Goal: Information Seeking & Learning: Learn about a topic

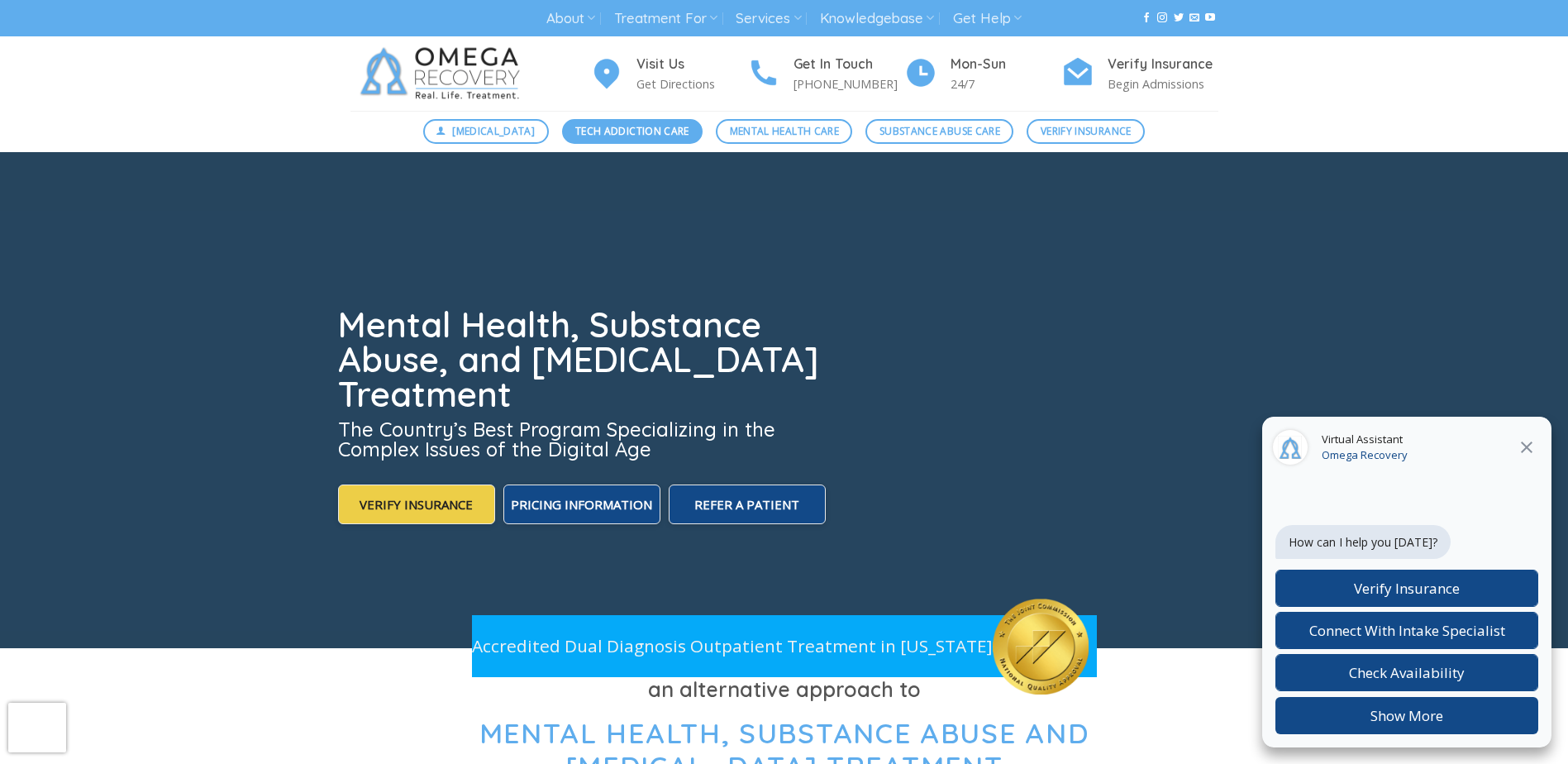
click at [637, 130] on span "Tech Addiction Care" at bounding box center [632, 131] width 114 height 15
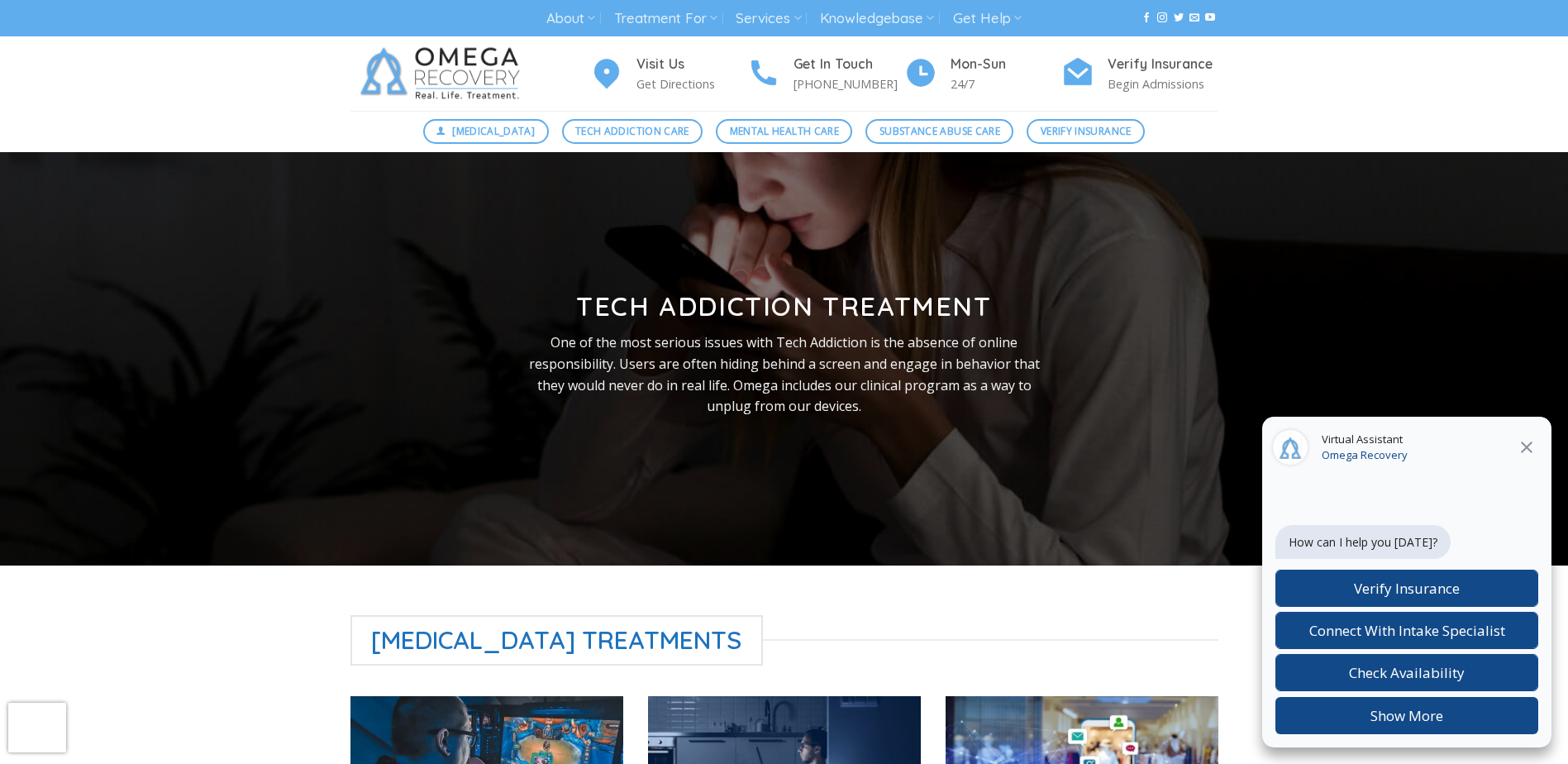
click at [1526, 443] on icon at bounding box center [1526, 447] width 20 height 20
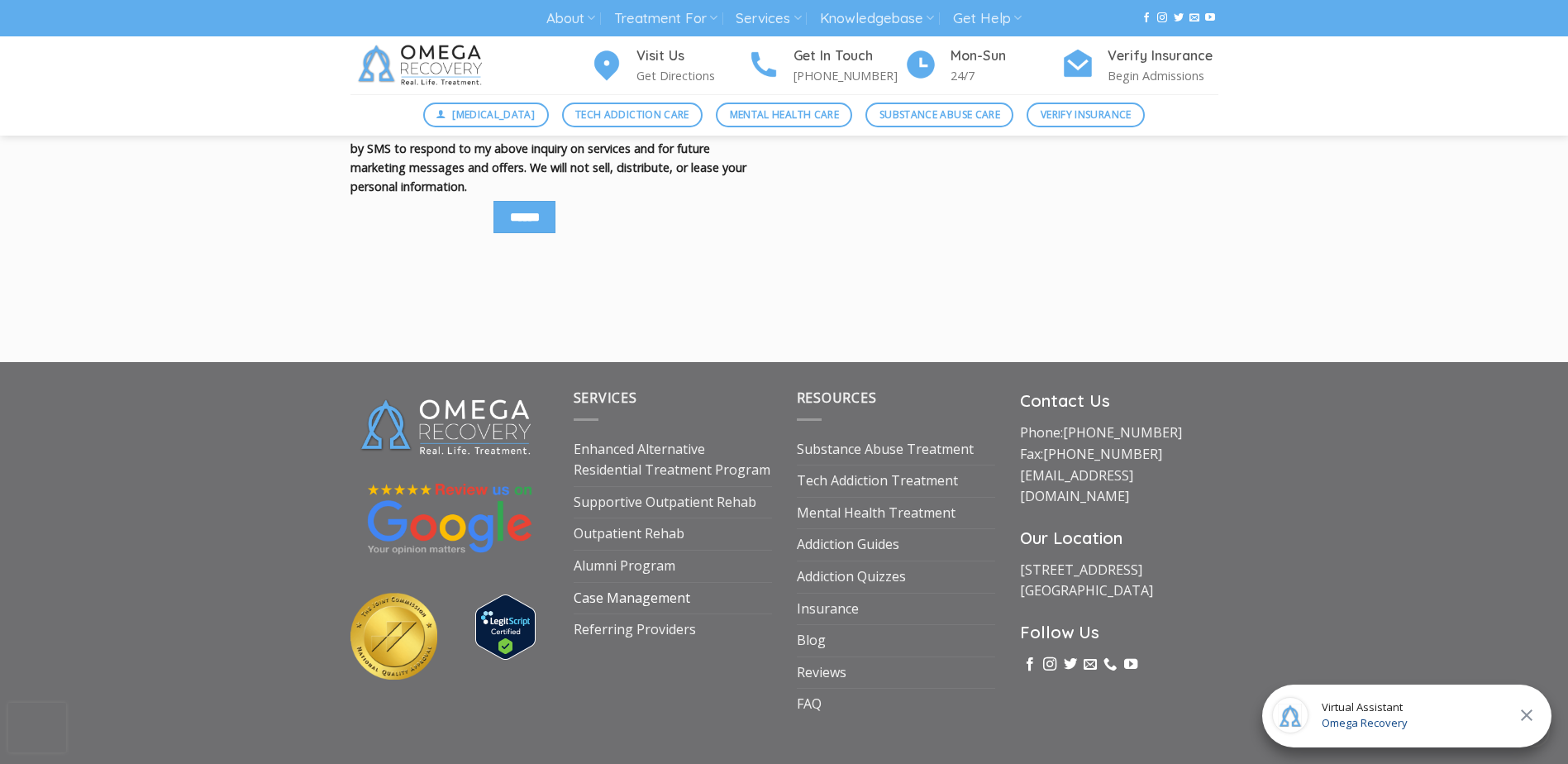
scroll to position [2481, 0]
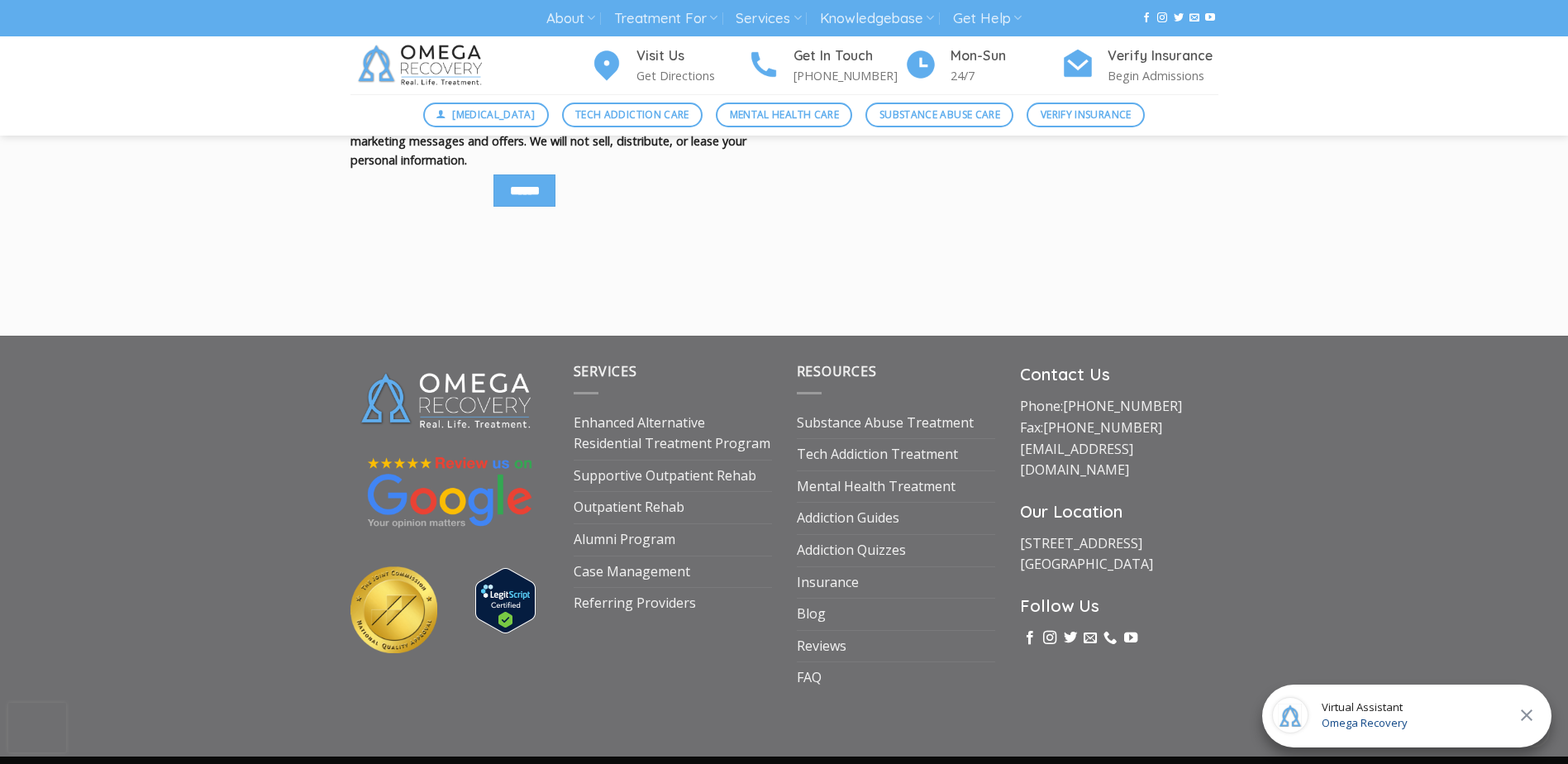
click at [639, 664] on div "Services Enhanced Alternative Residential Treatment Program Supportive Outpatie…" at bounding box center [673, 527] width 223 height 331
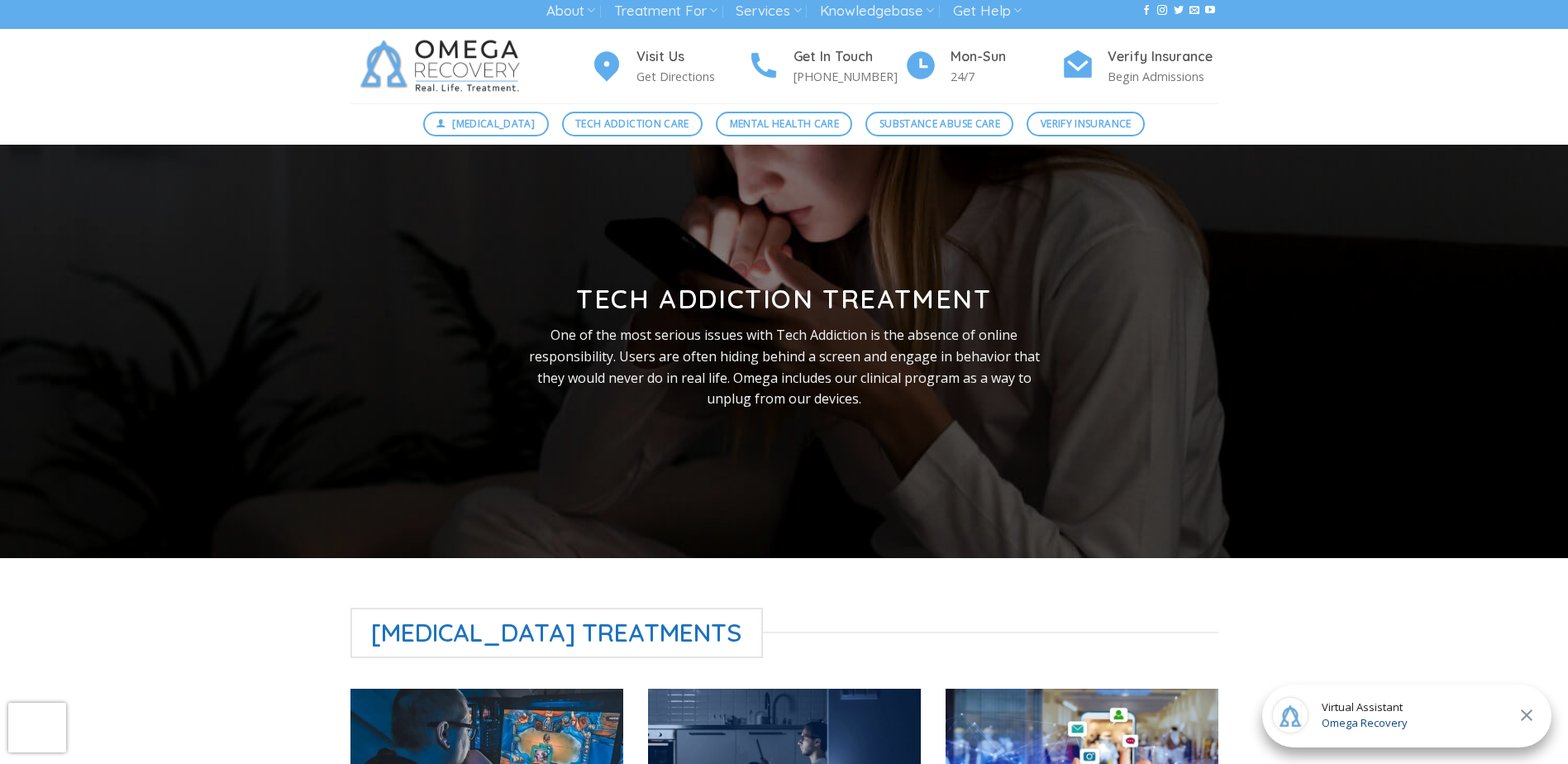
scroll to position [0, 0]
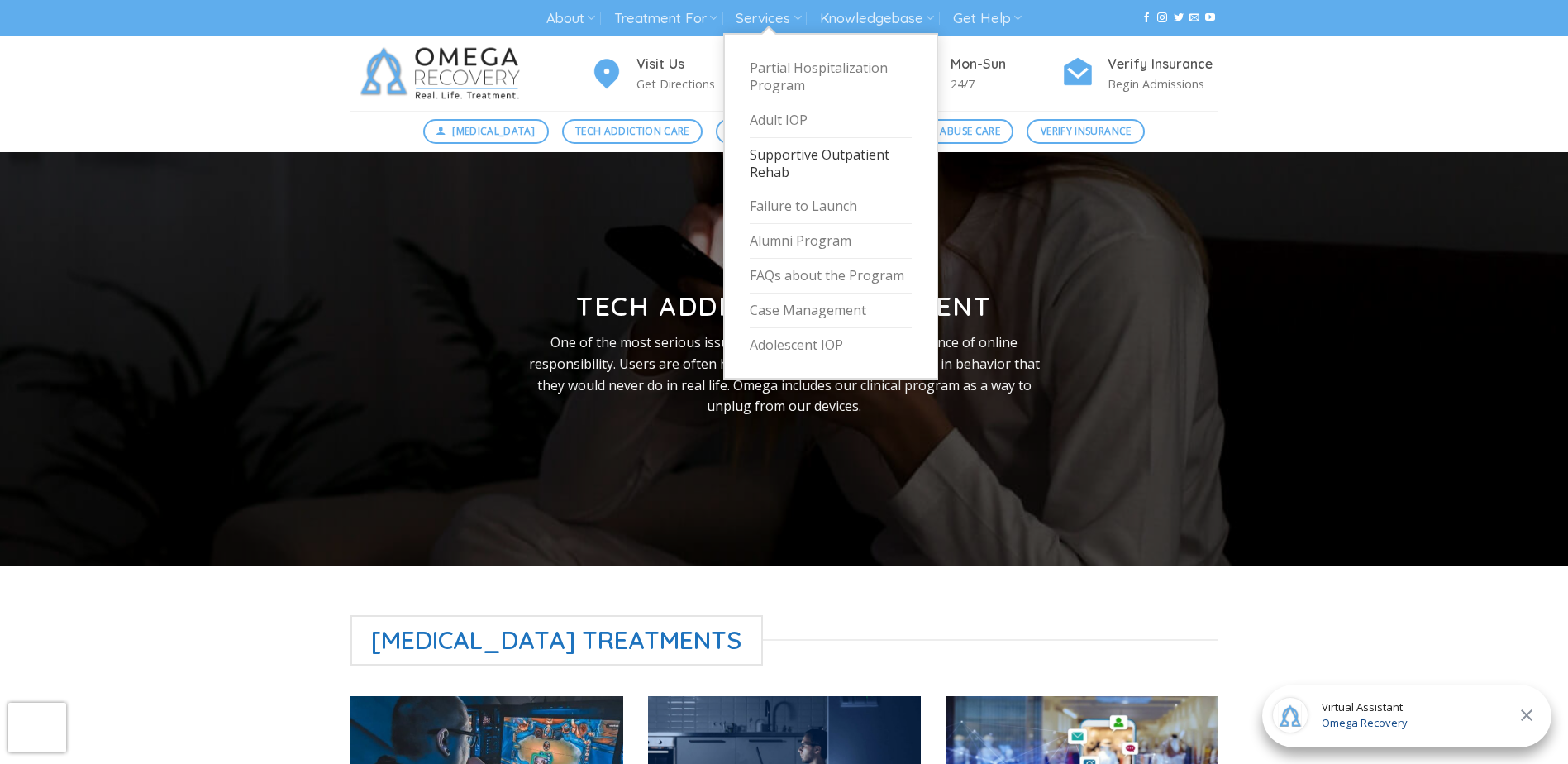
drag, startPoint x: 797, startPoint y: 122, endPoint x: 871, endPoint y: 169, distance: 87.7
click at [797, 122] on link "Adult IOP" at bounding box center [831, 121] width 162 height 35
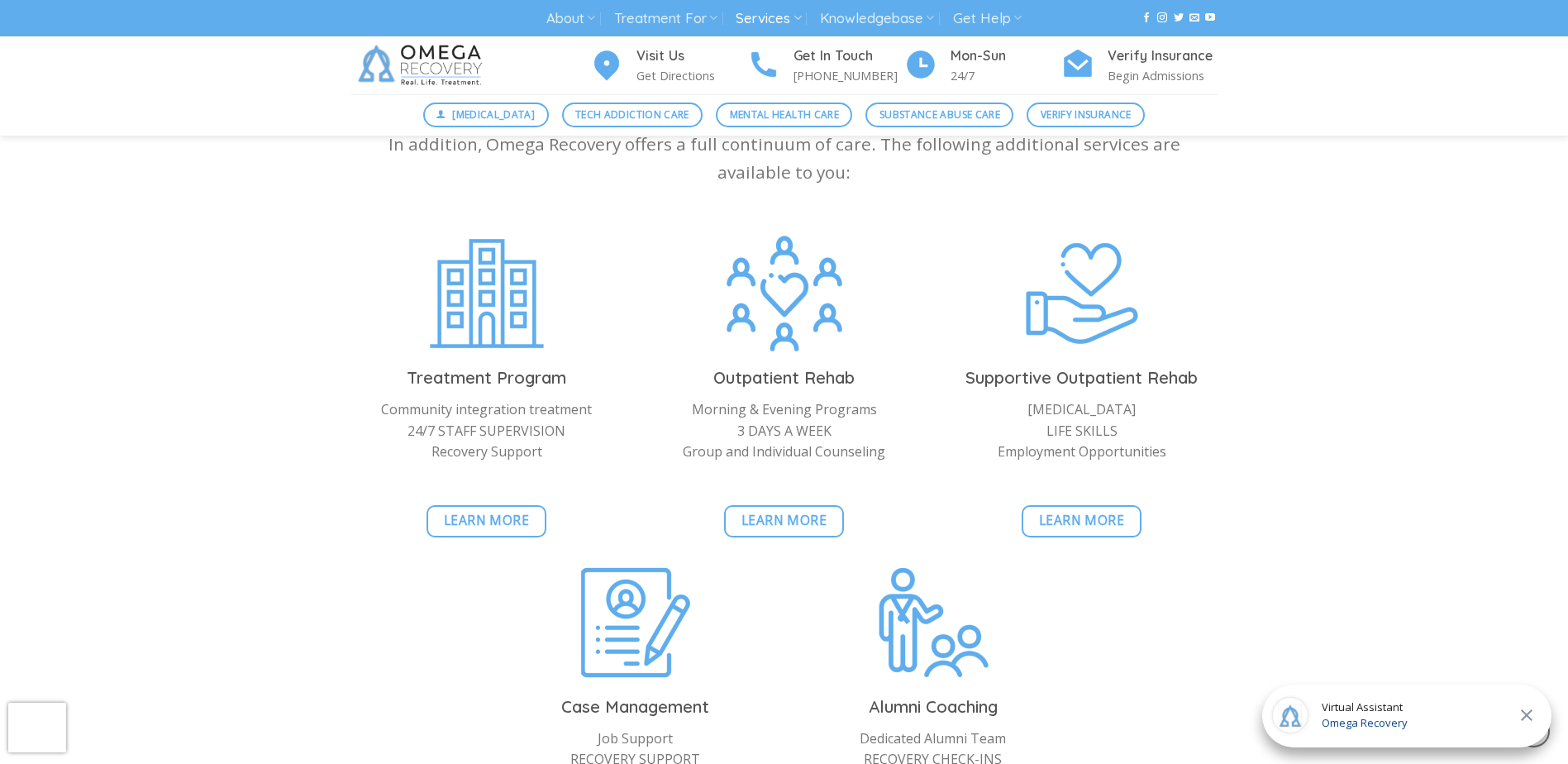
scroll to position [1571, 0]
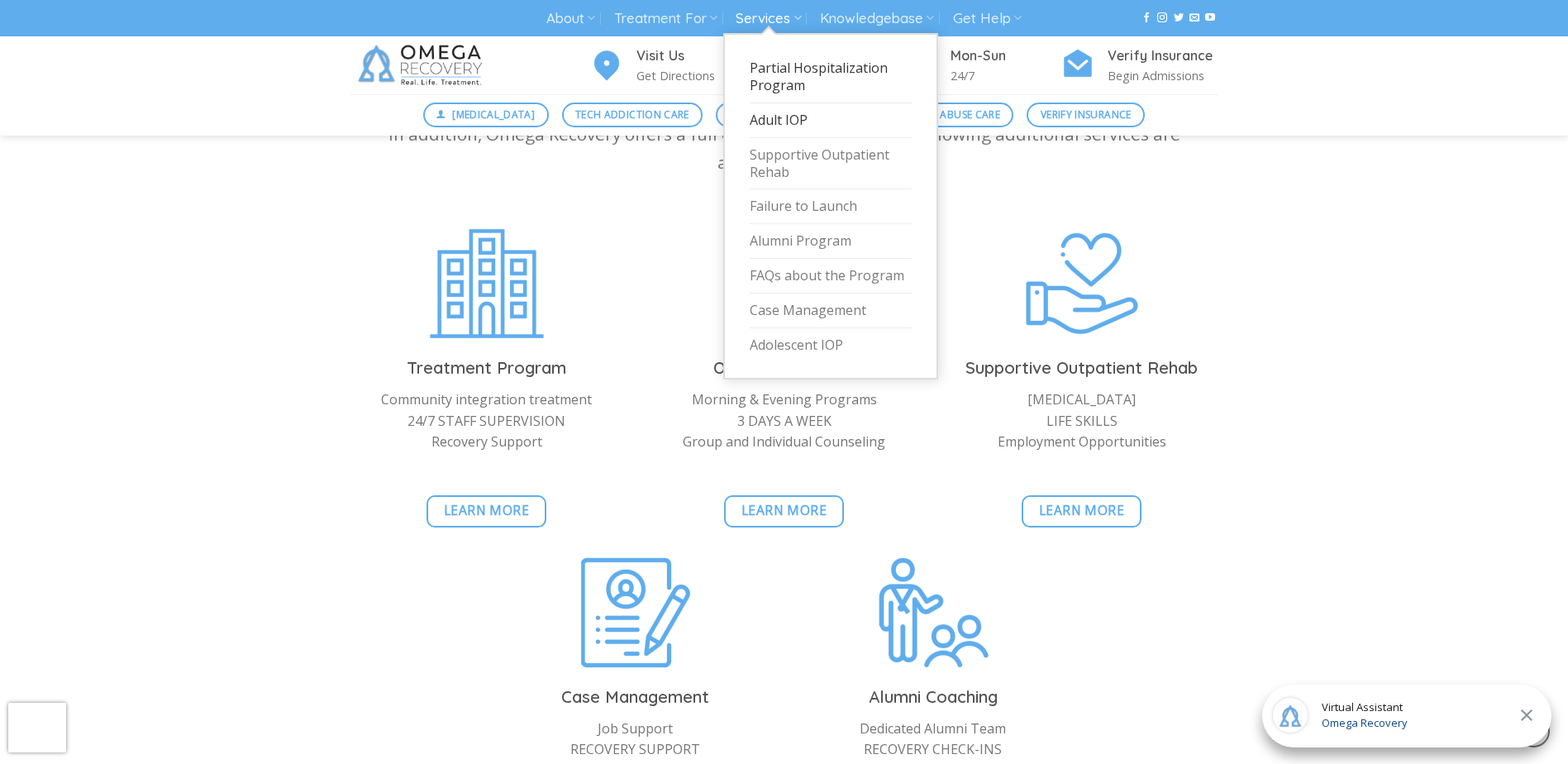
click at [798, 72] on link "Partial Hospitalization Program" at bounding box center [831, 76] width 162 height 52
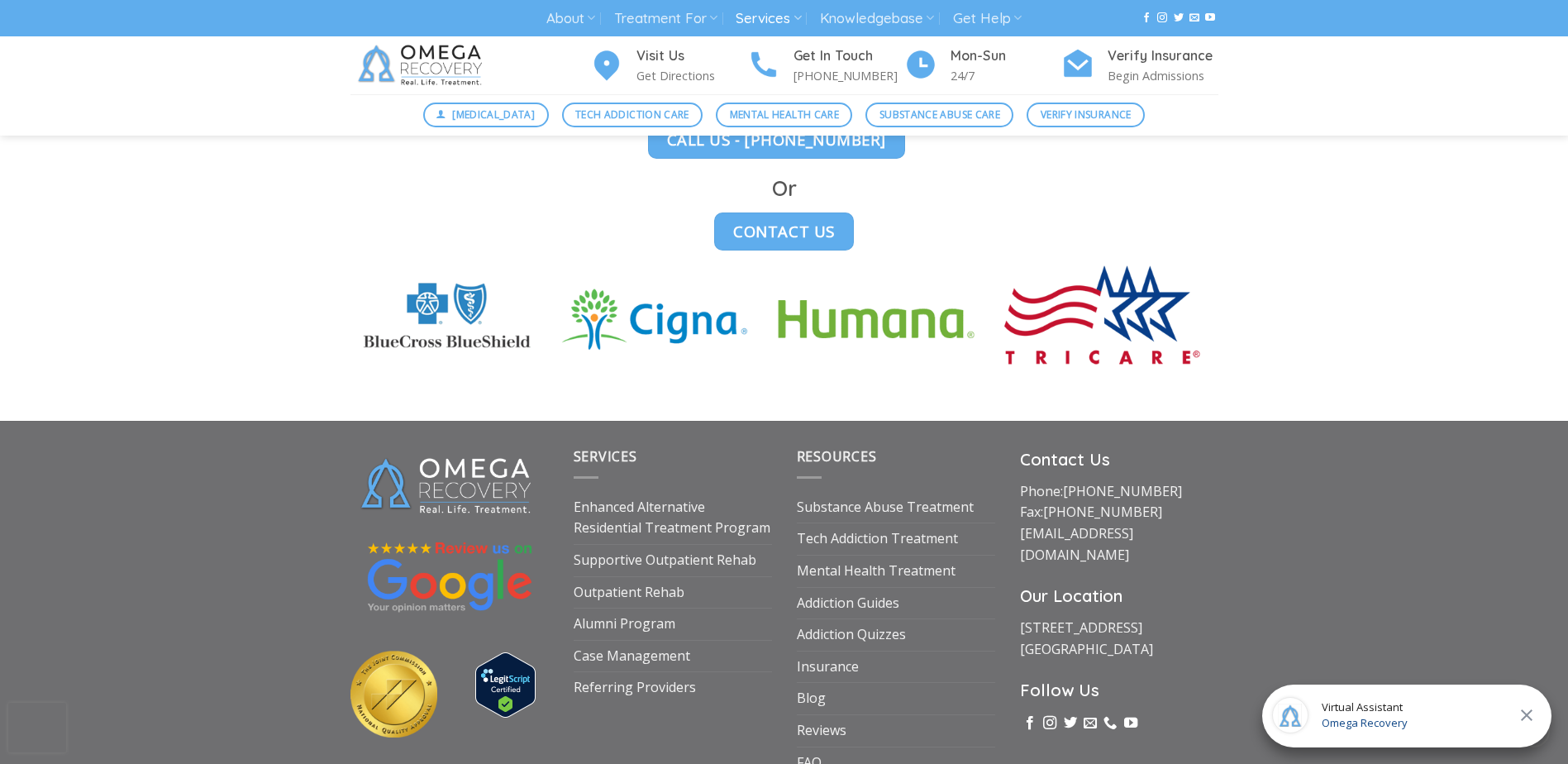
scroll to position [4548, 0]
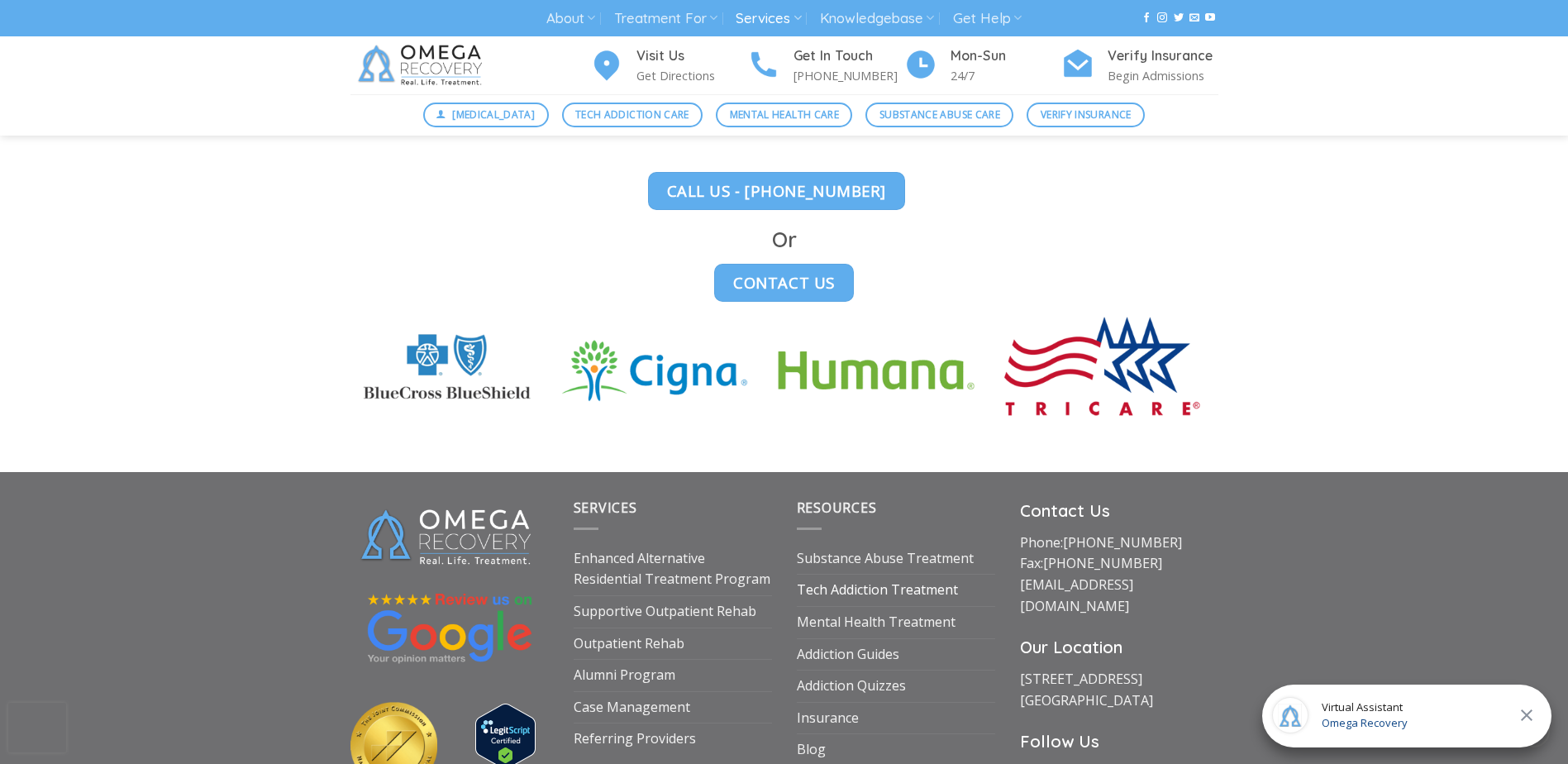
click at [872, 574] on link "Tech Addiction Treatment" at bounding box center [877, 590] width 161 height 31
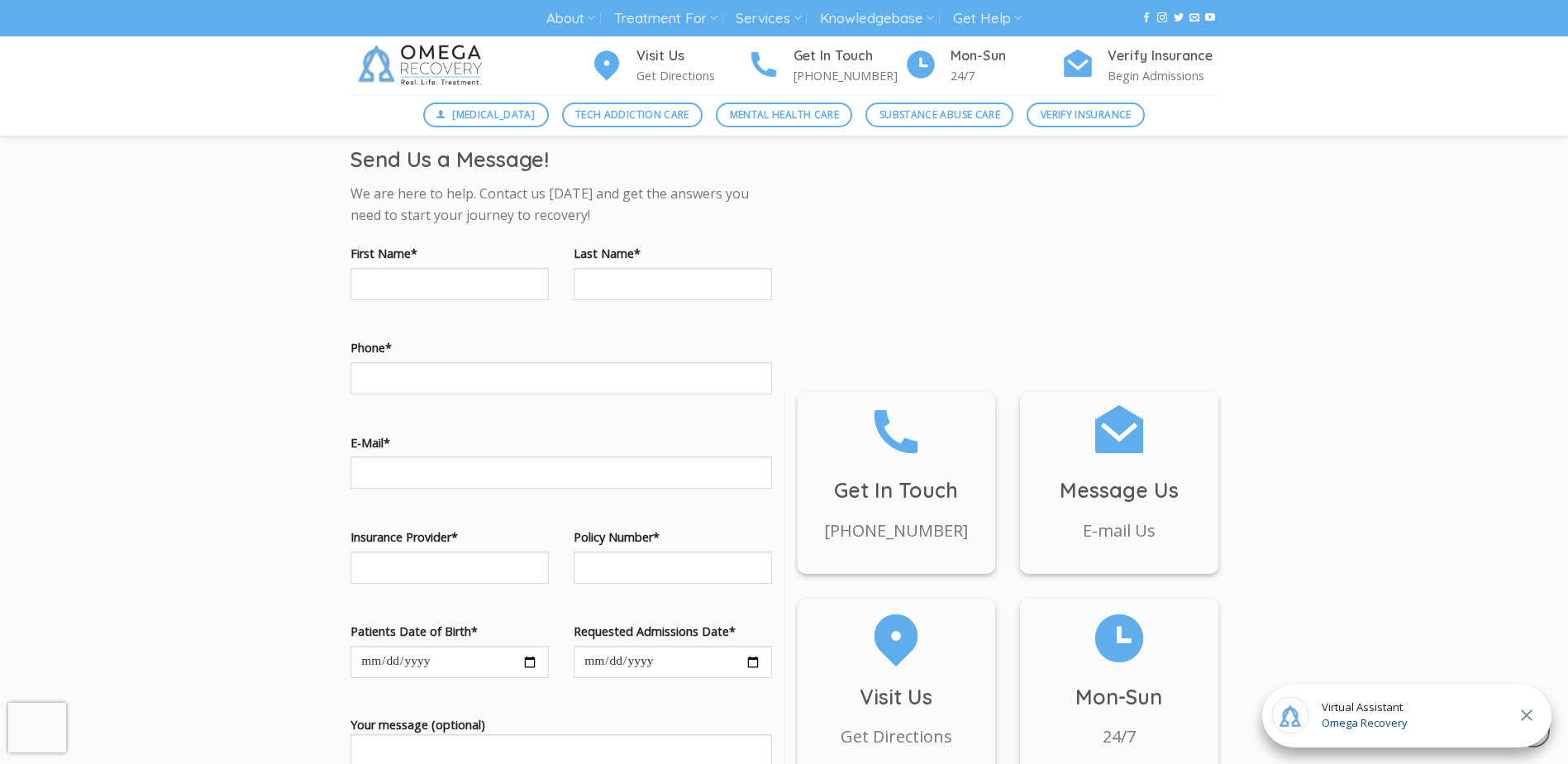
scroll to position [1819, 0]
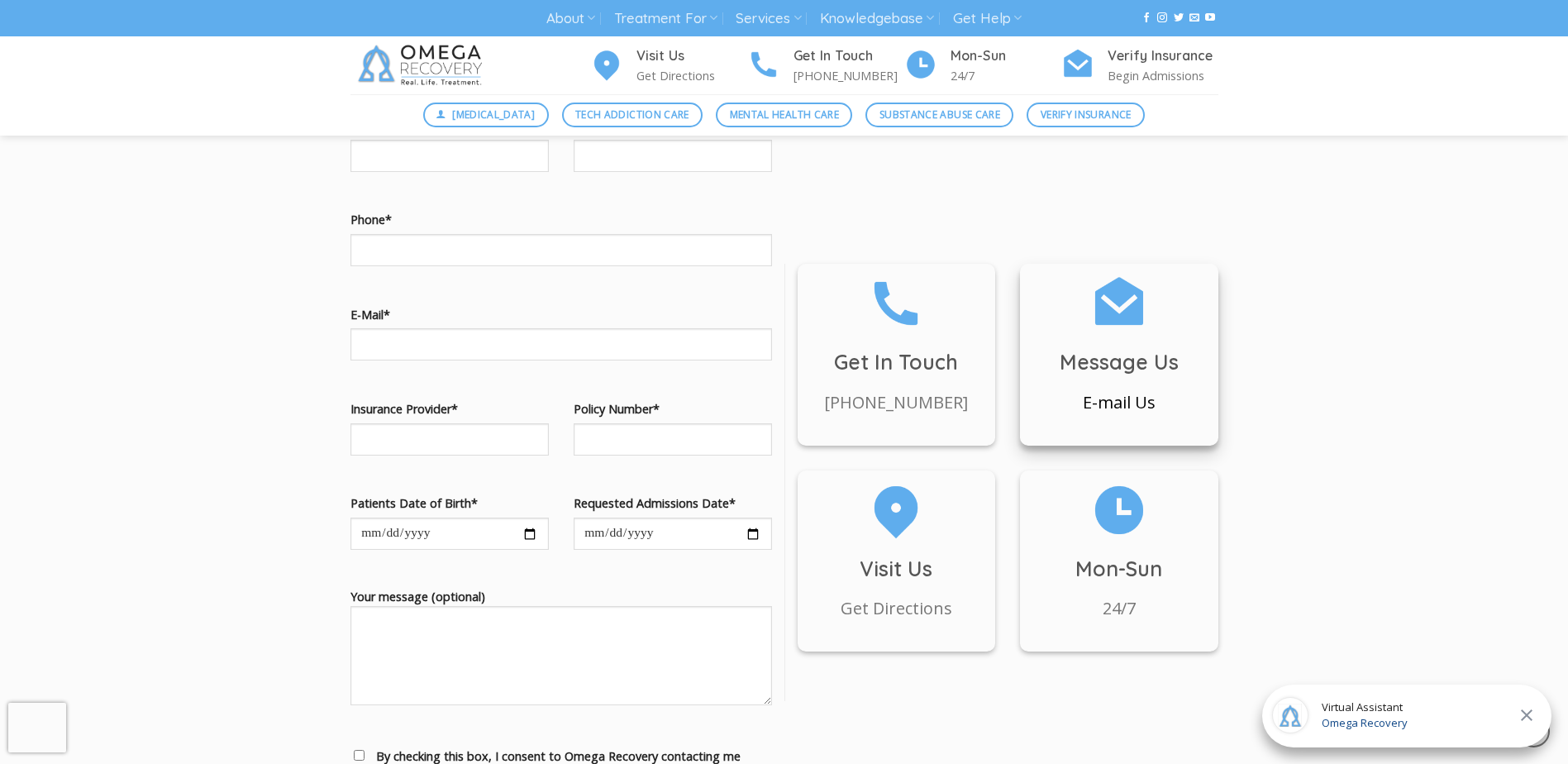
click at [1115, 337] on div "Message Us E-mail Us" at bounding box center [1120, 343] width 199 height 144
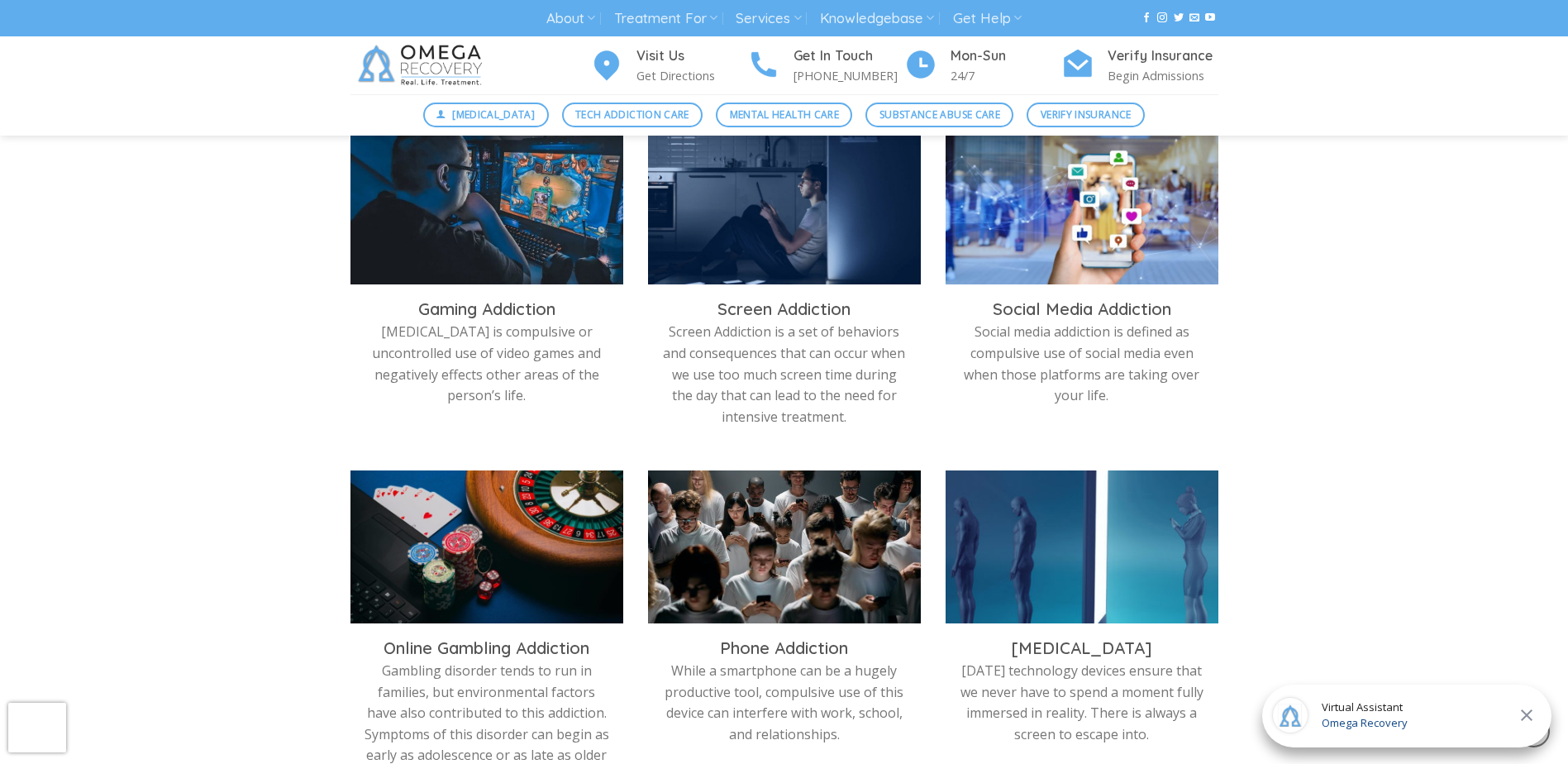
scroll to position [496, 0]
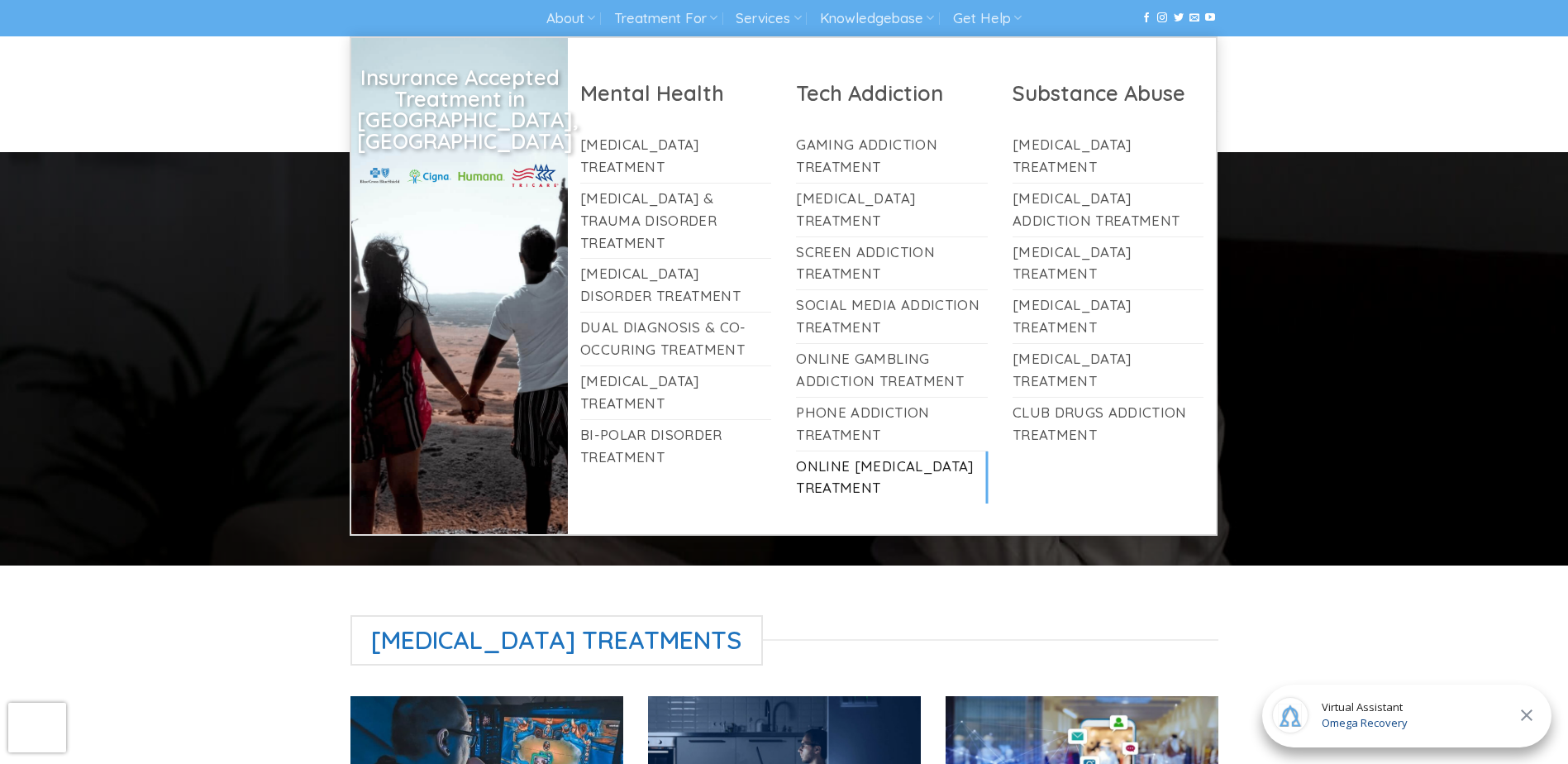
click at [880, 467] on link "Online [MEDICAL_DATA] Treatment" at bounding box center [892, 478] width 192 height 53
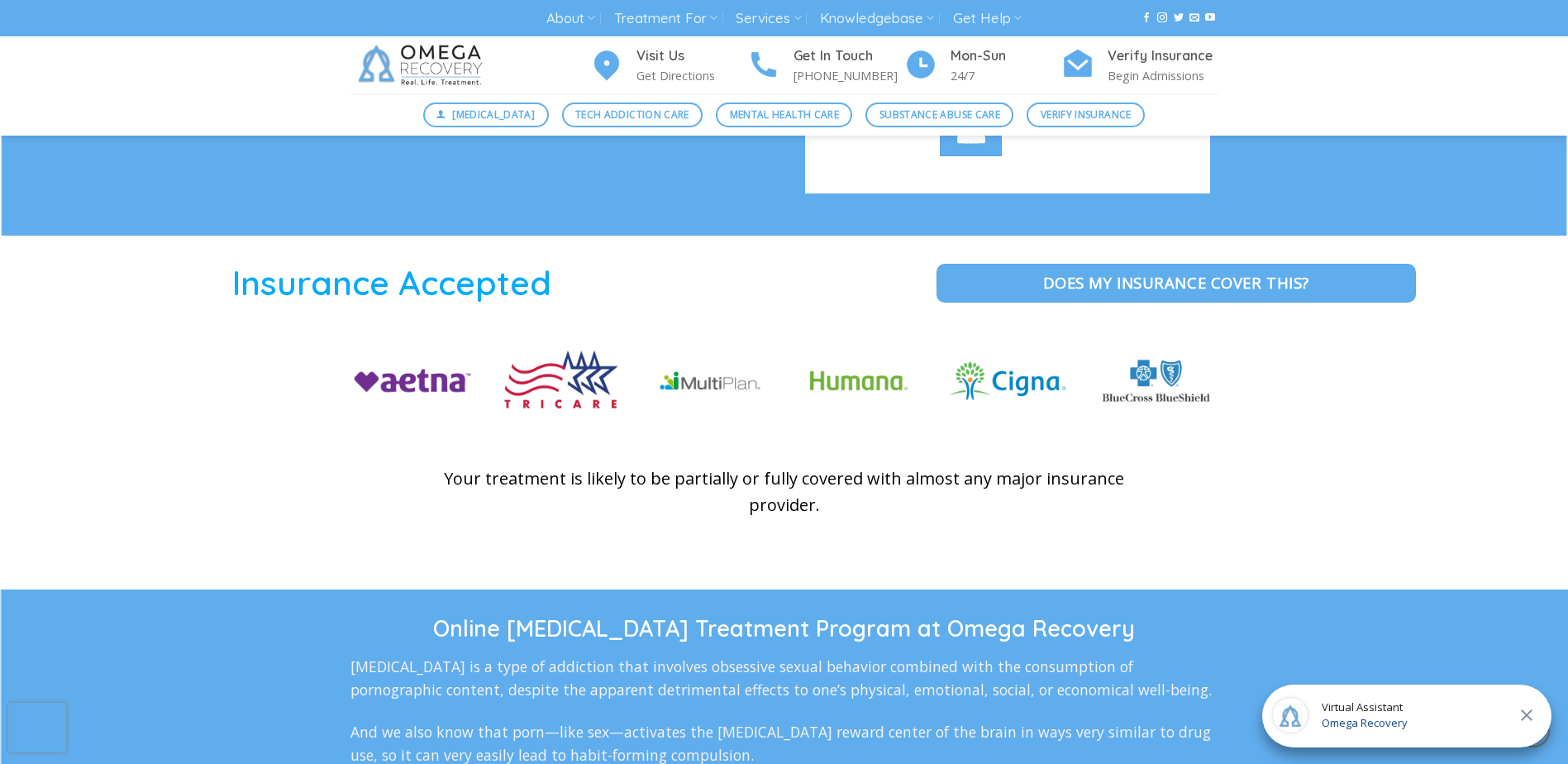
scroll to position [2398, 0]
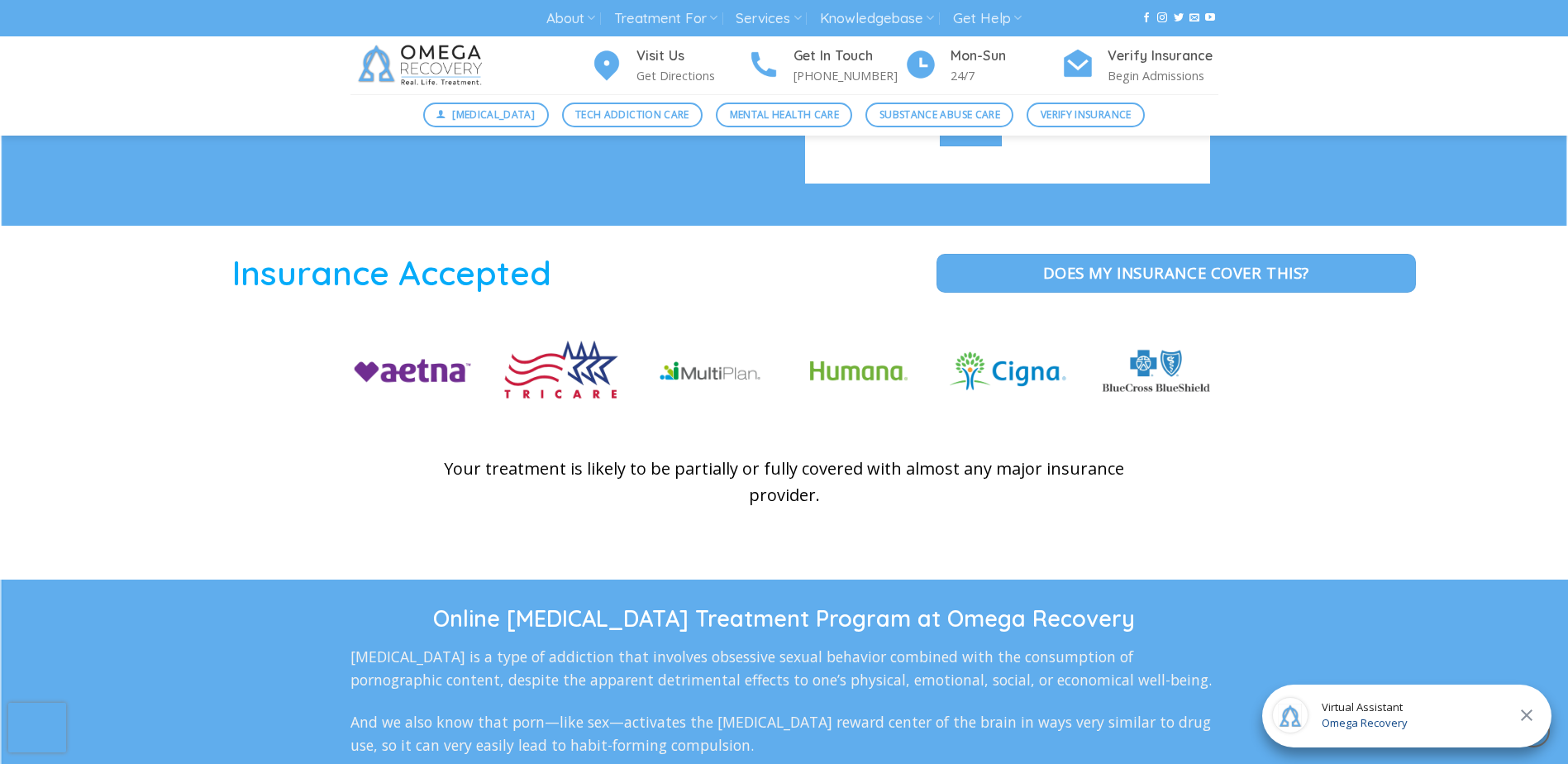
click at [392, 386] on img at bounding box center [413, 371] width 124 height 70
click at [303, 484] on div "Insurance Accepted Does my Insurance cover this? Your treatment is likely to be…" at bounding box center [784, 403] width 1568 height 304
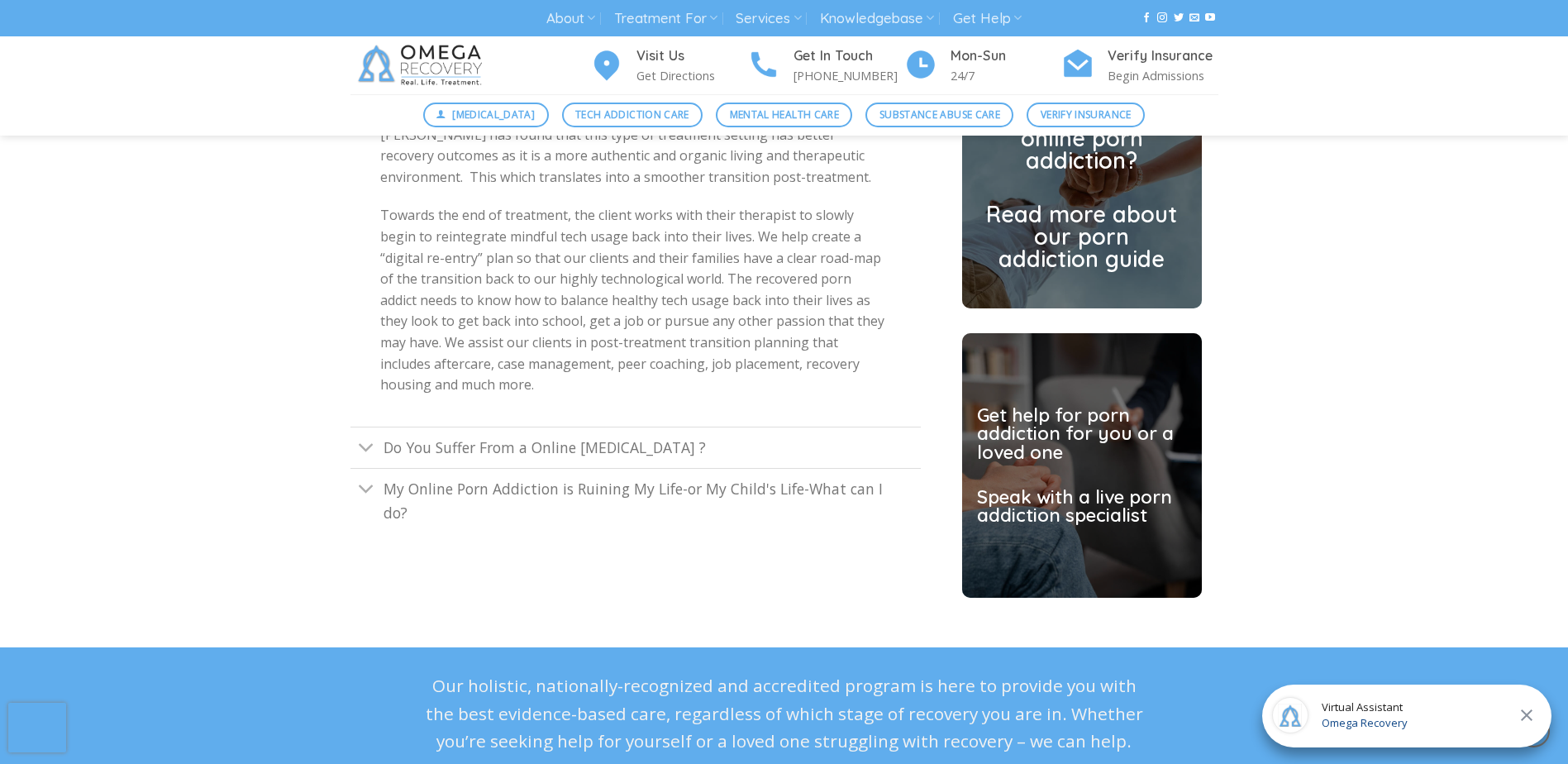
scroll to position [4548, 0]
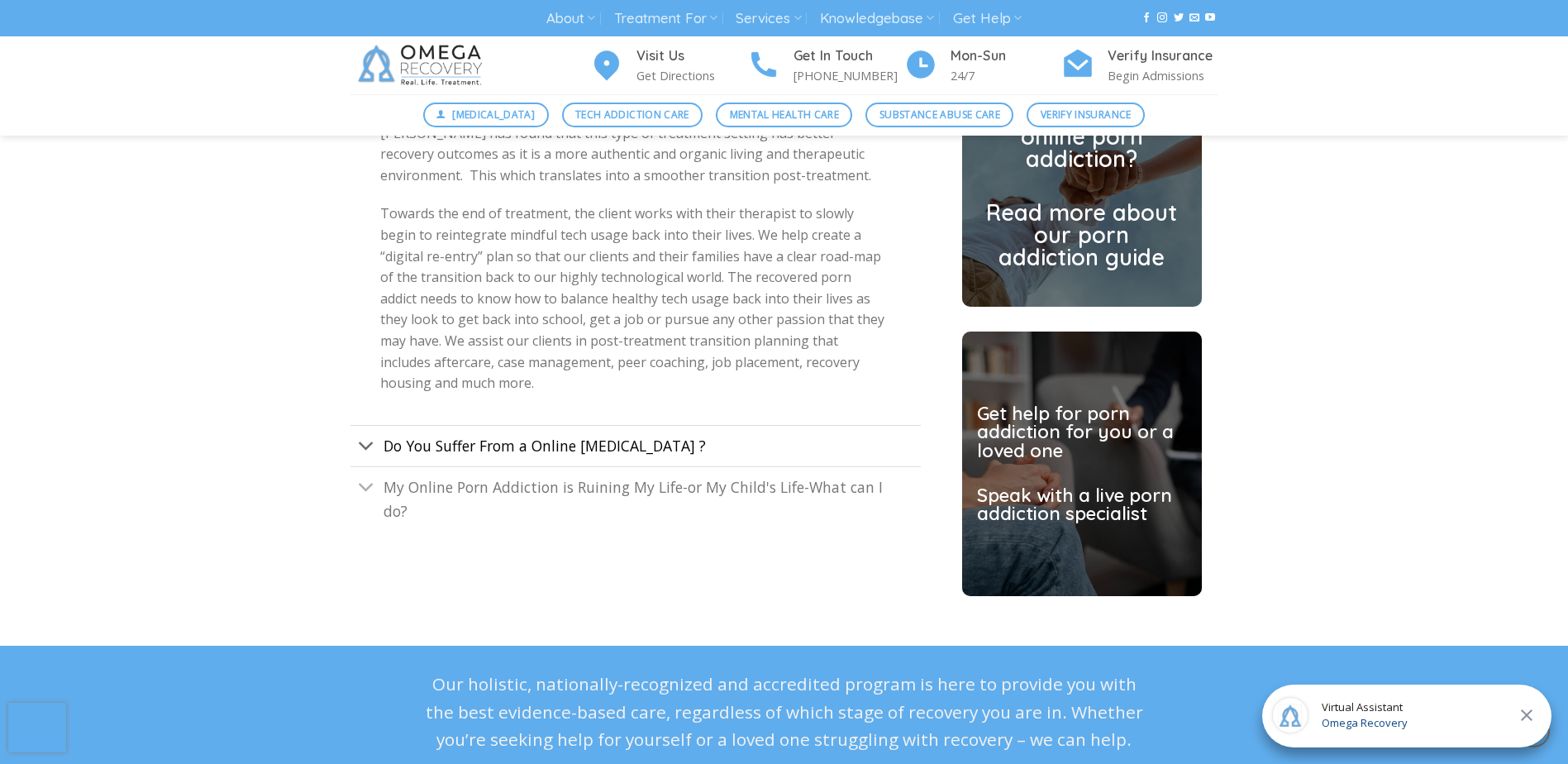
click at [551, 444] on span "Do You Suffer From a Online Pornography Addiction ?" at bounding box center [545, 445] width 323 height 20
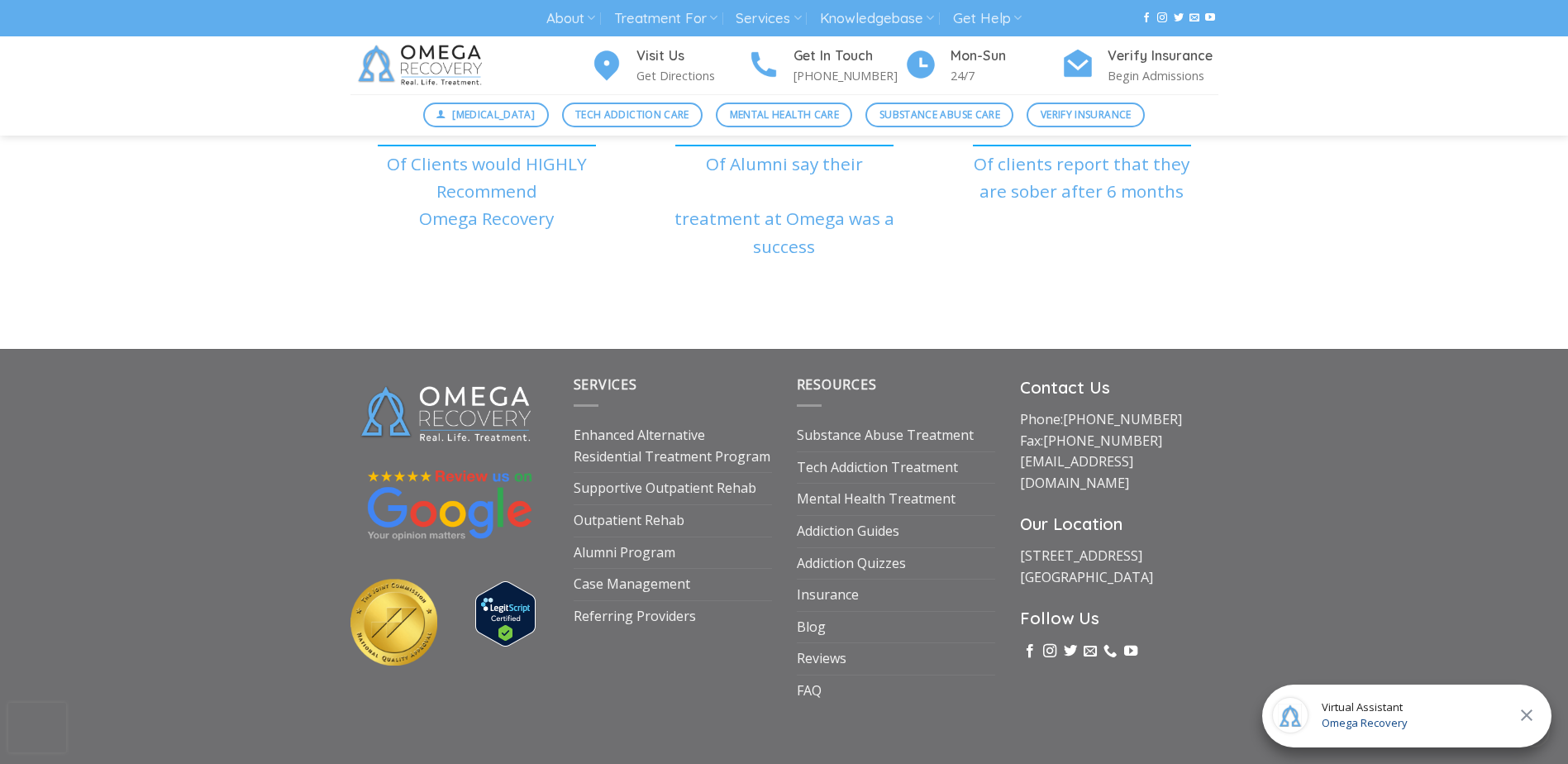
scroll to position [6158, 0]
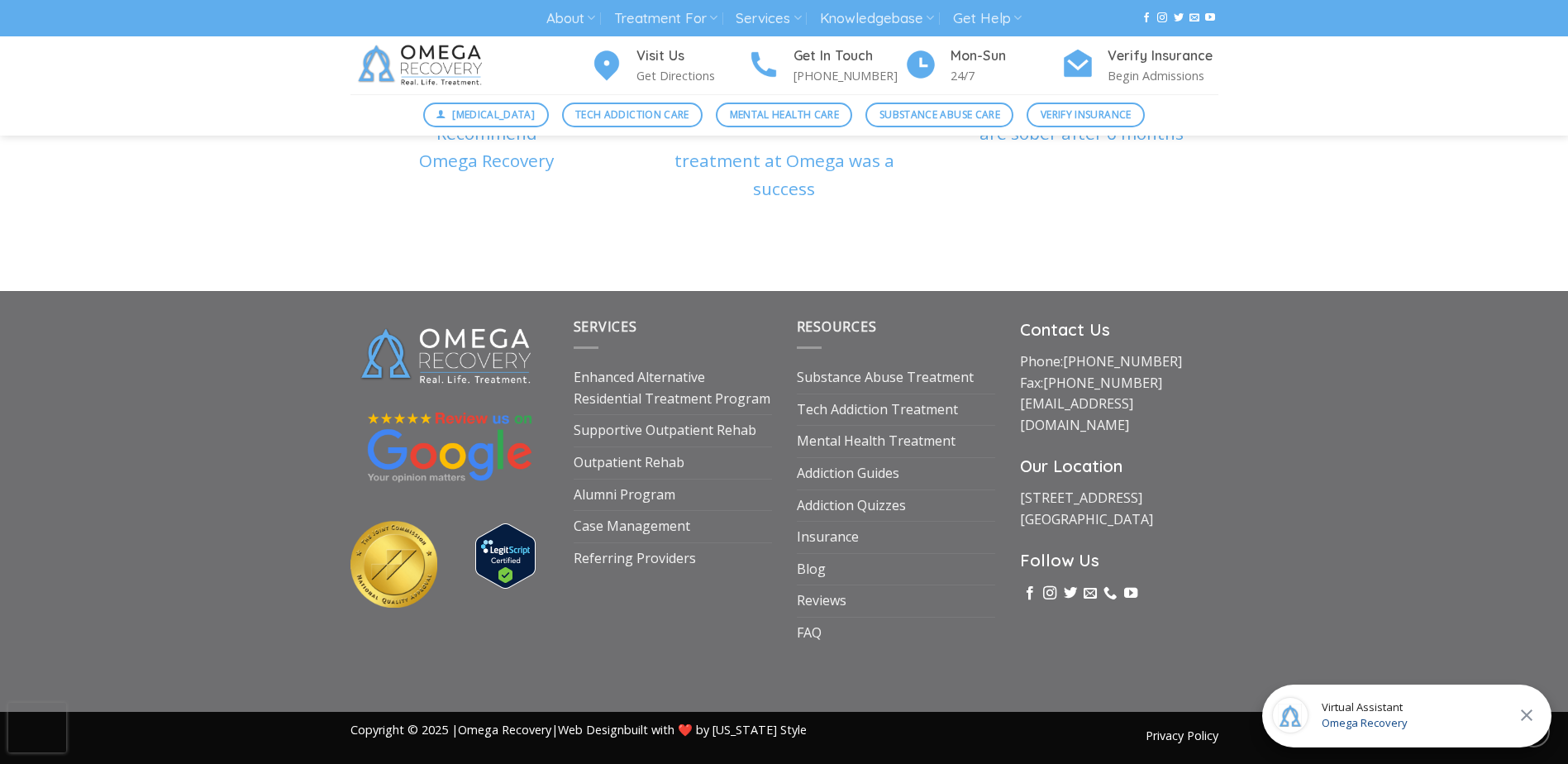
click at [1358, 647] on div "Services Enhanced Alternative Residential Treatment Program Supportive Outpatie…" at bounding box center [784, 501] width 1568 height 420
drag, startPoint x: 585, startPoint y: 614, endPoint x: 580, endPoint y: 666, distance: 52.2
click at [585, 613] on div "Services Enhanced Alternative Residential Treatment Program Supportive Outpatie…" at bounding box center [673, 483] width 223 height 331
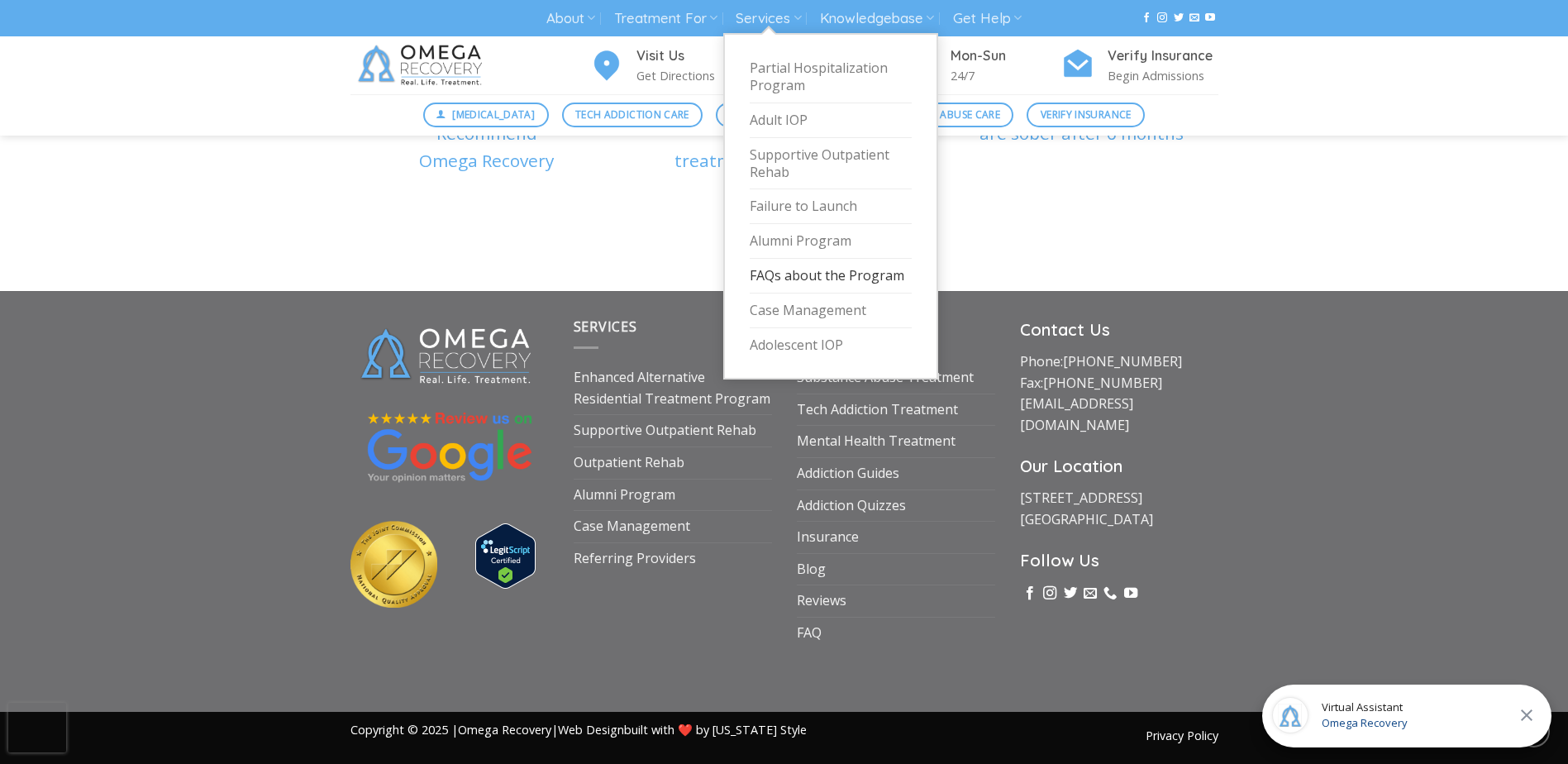
click at [807, 279] on link "FAQs about the Program" at bounding box center [831, 276] width 162 height 35
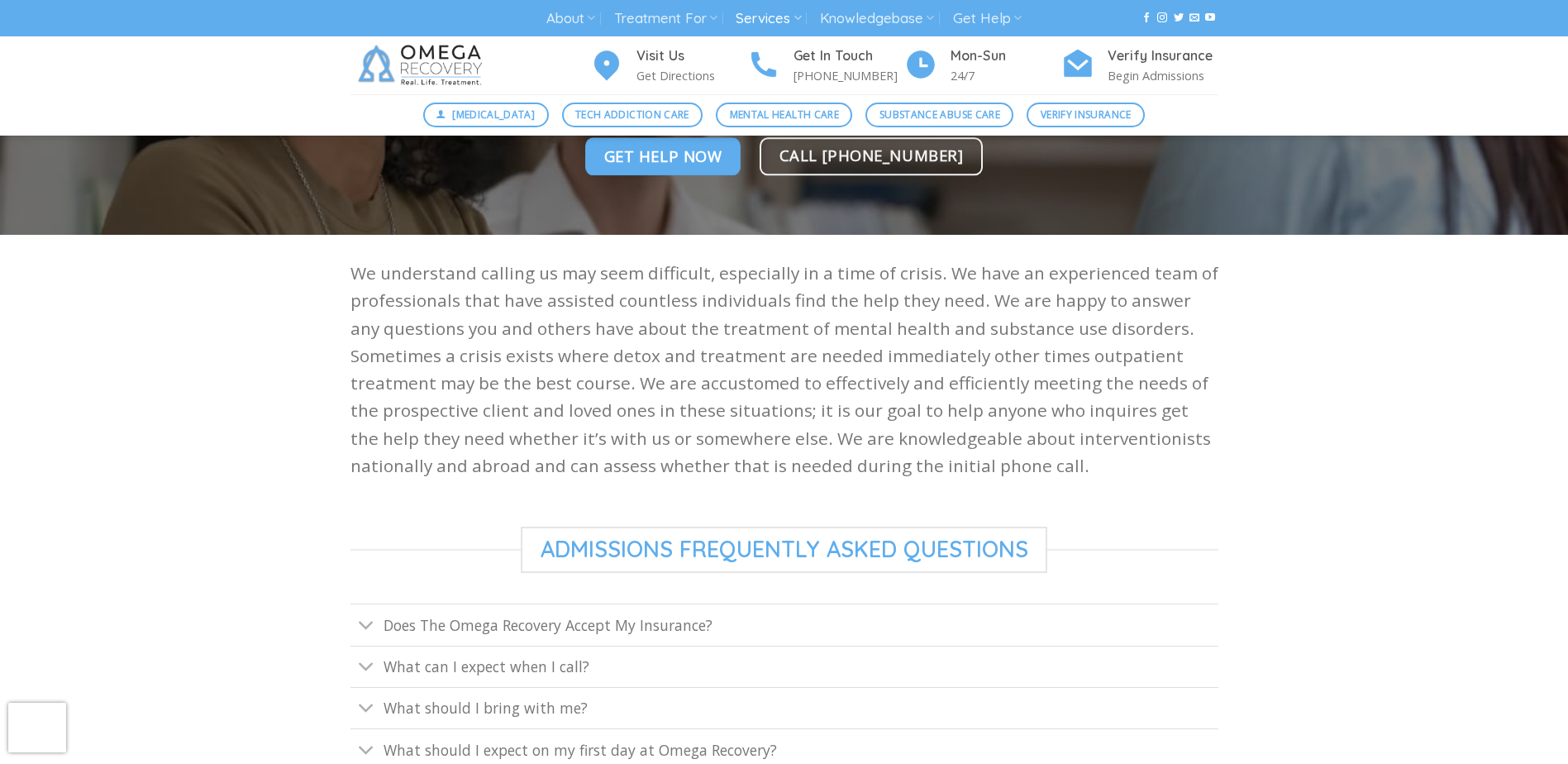
scroll to position [331, 0]
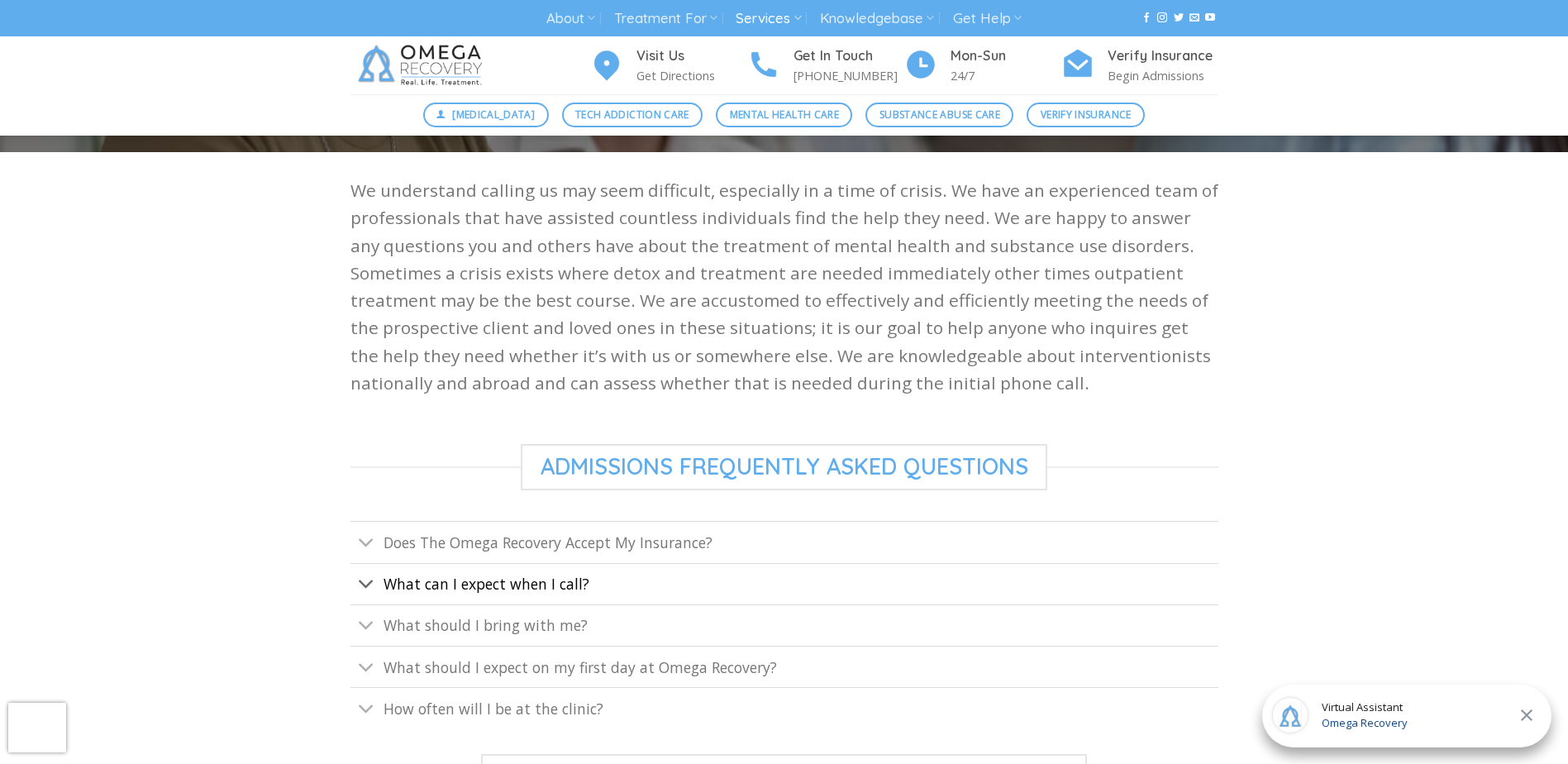
click at [504, 576] on span "What can I expect when I call?" at bounding box center [487, 583] width 206 height 20
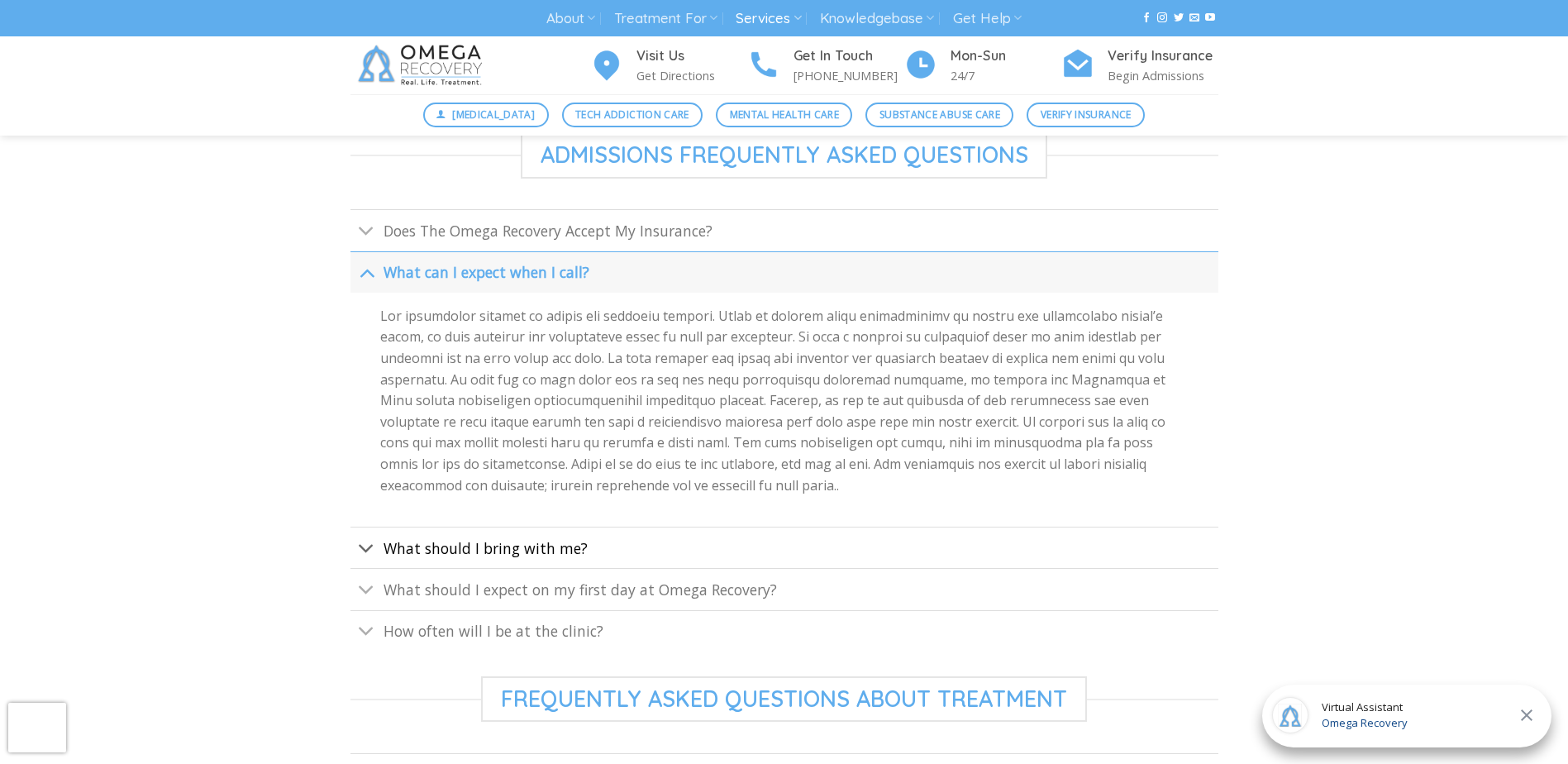
scroll to position [662, 0]
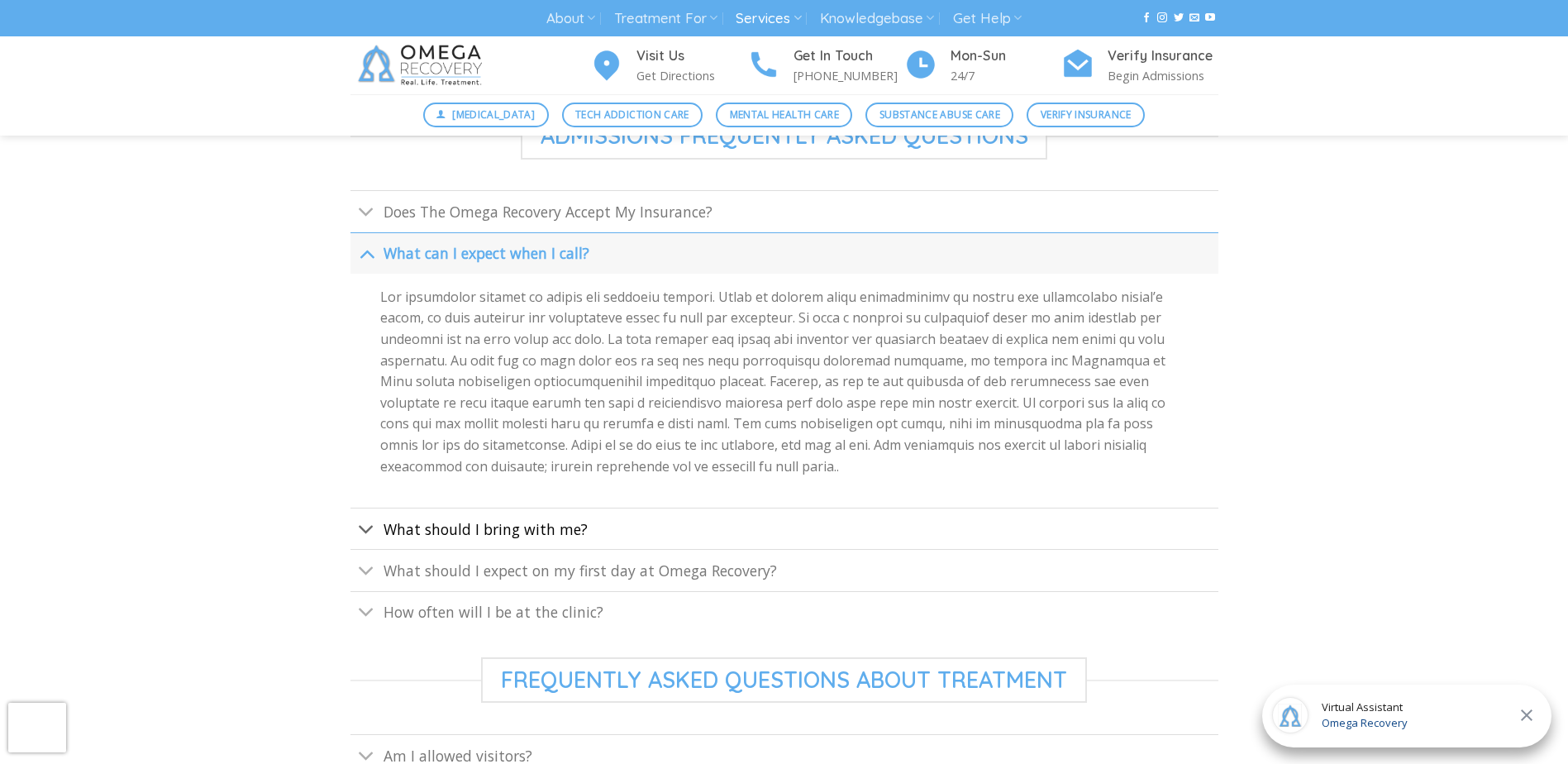
click at [477, 540] on link "What should I bring with me?" at bounding box center [785, 529] width 868 height 42
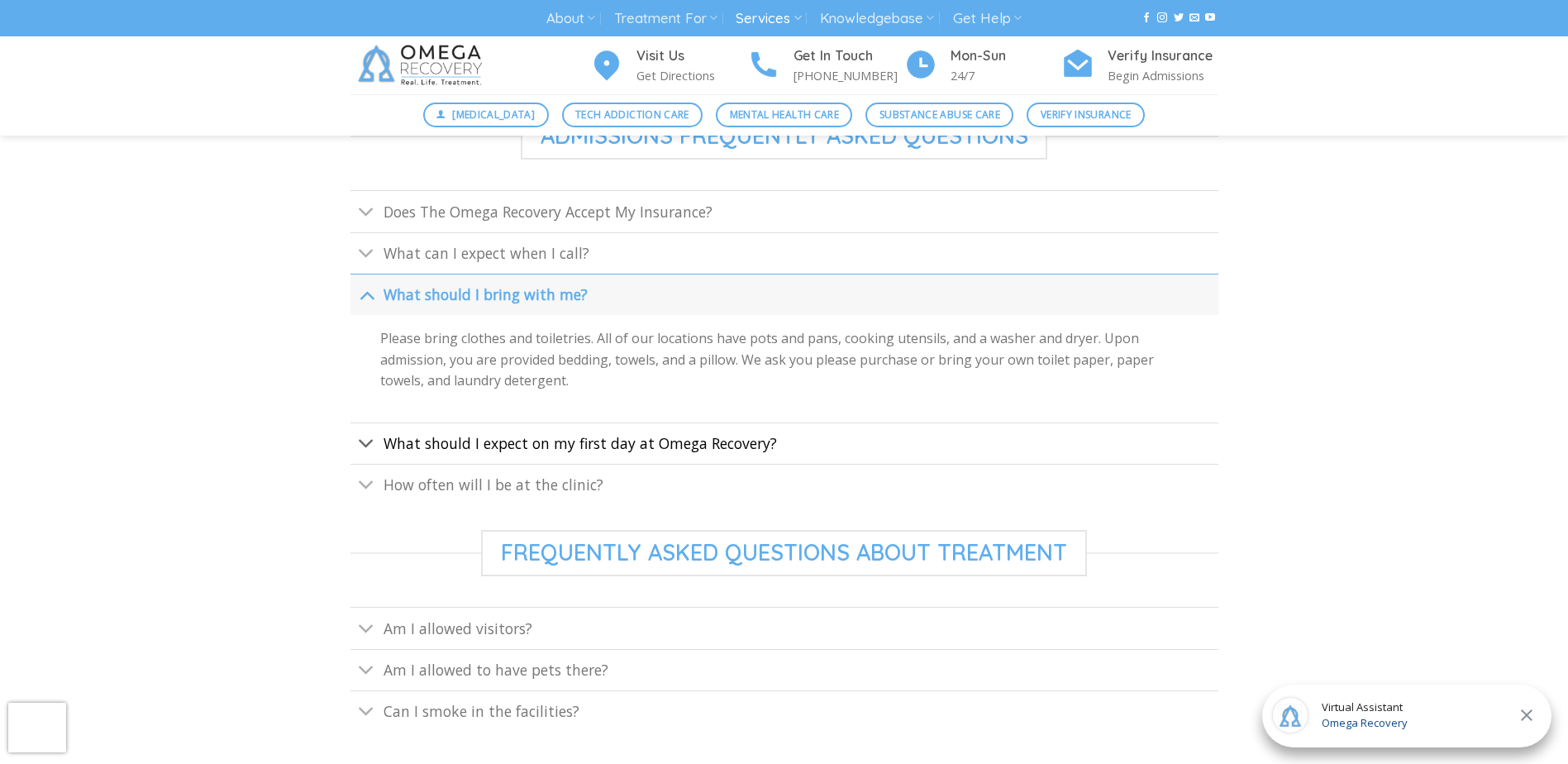
click at [452, 440] on span "What should I expect on my first day at Omega Recovery?" at bounding box center [580, 443] width 393 height 20
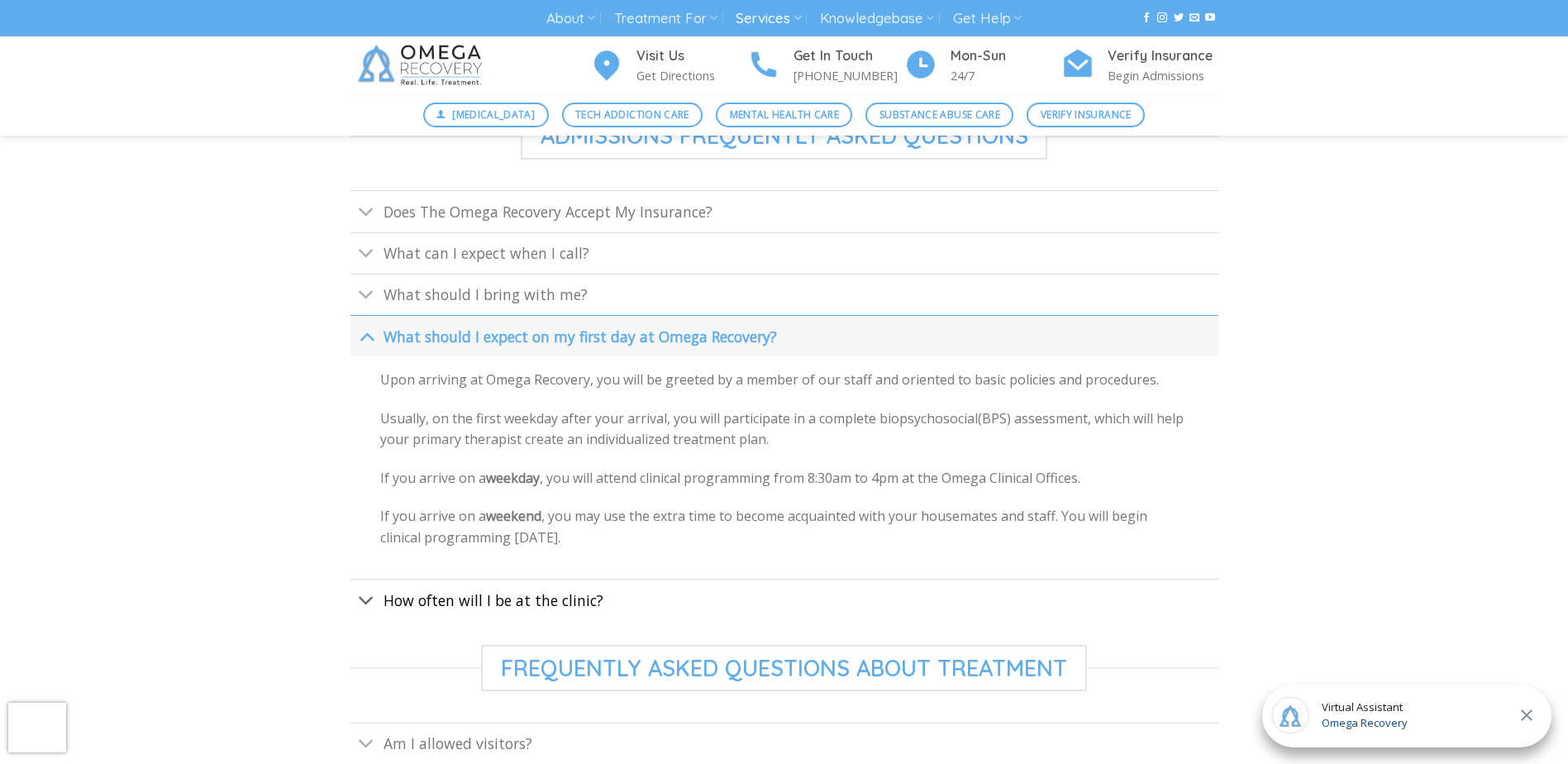
click at [509, 603] on span "How often will I be at the clinic?" at bounding box center [494, 600] width 220 height 20
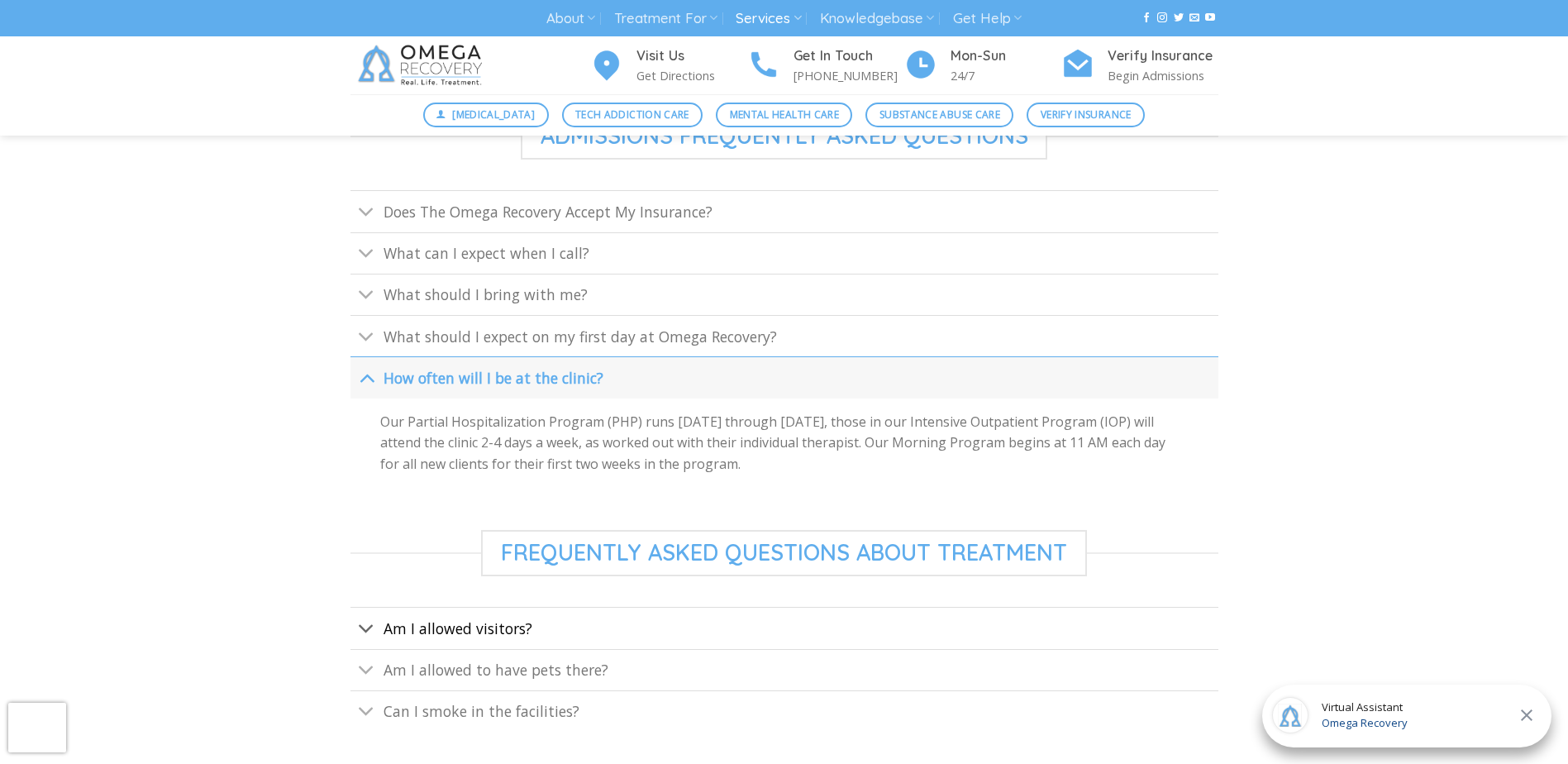
click at [431, 628] on span "Am I allowed visitors?" at bounding box center [458, 628] width 149 height 20
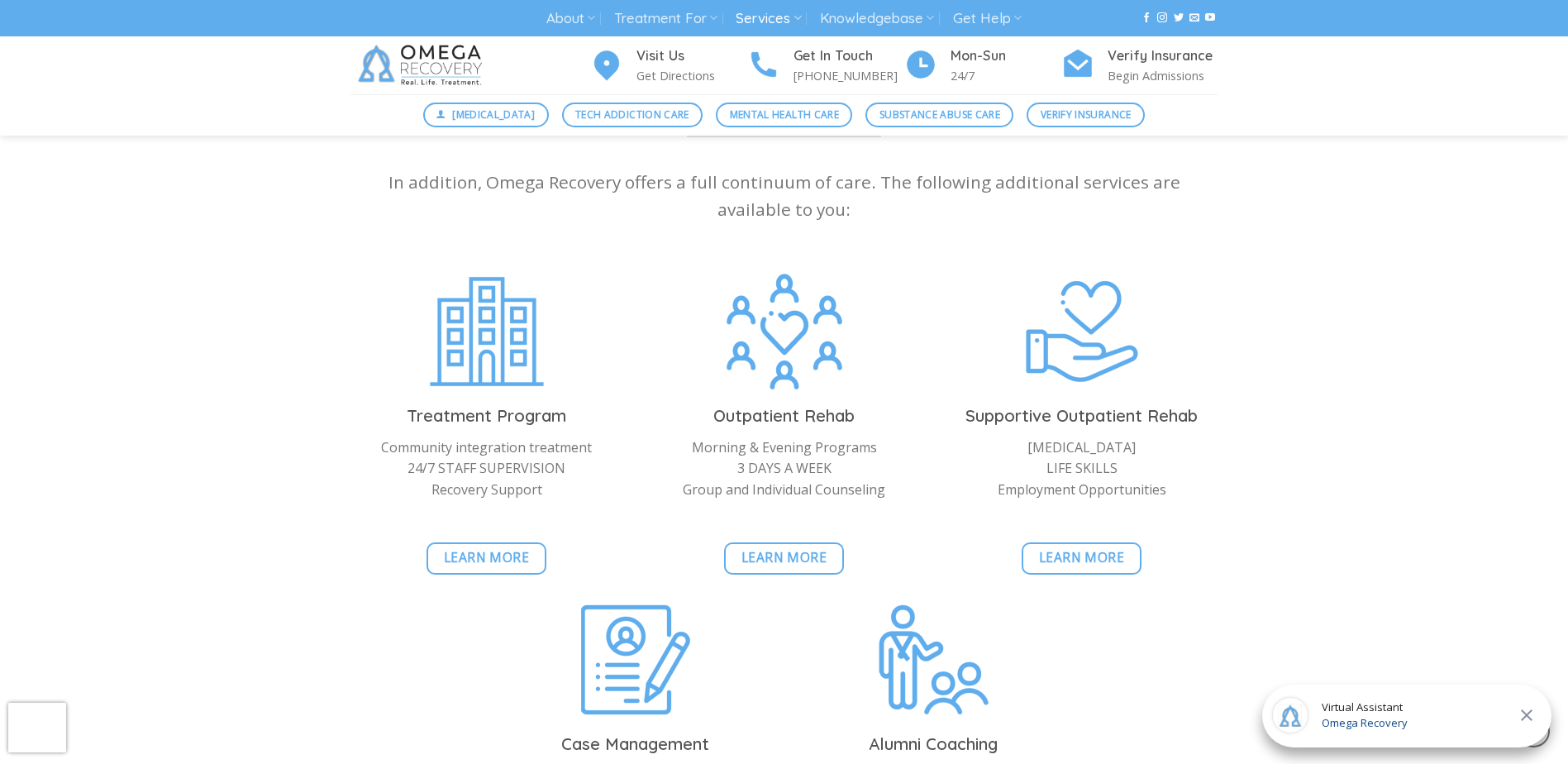
scroll to position [1489, 0]
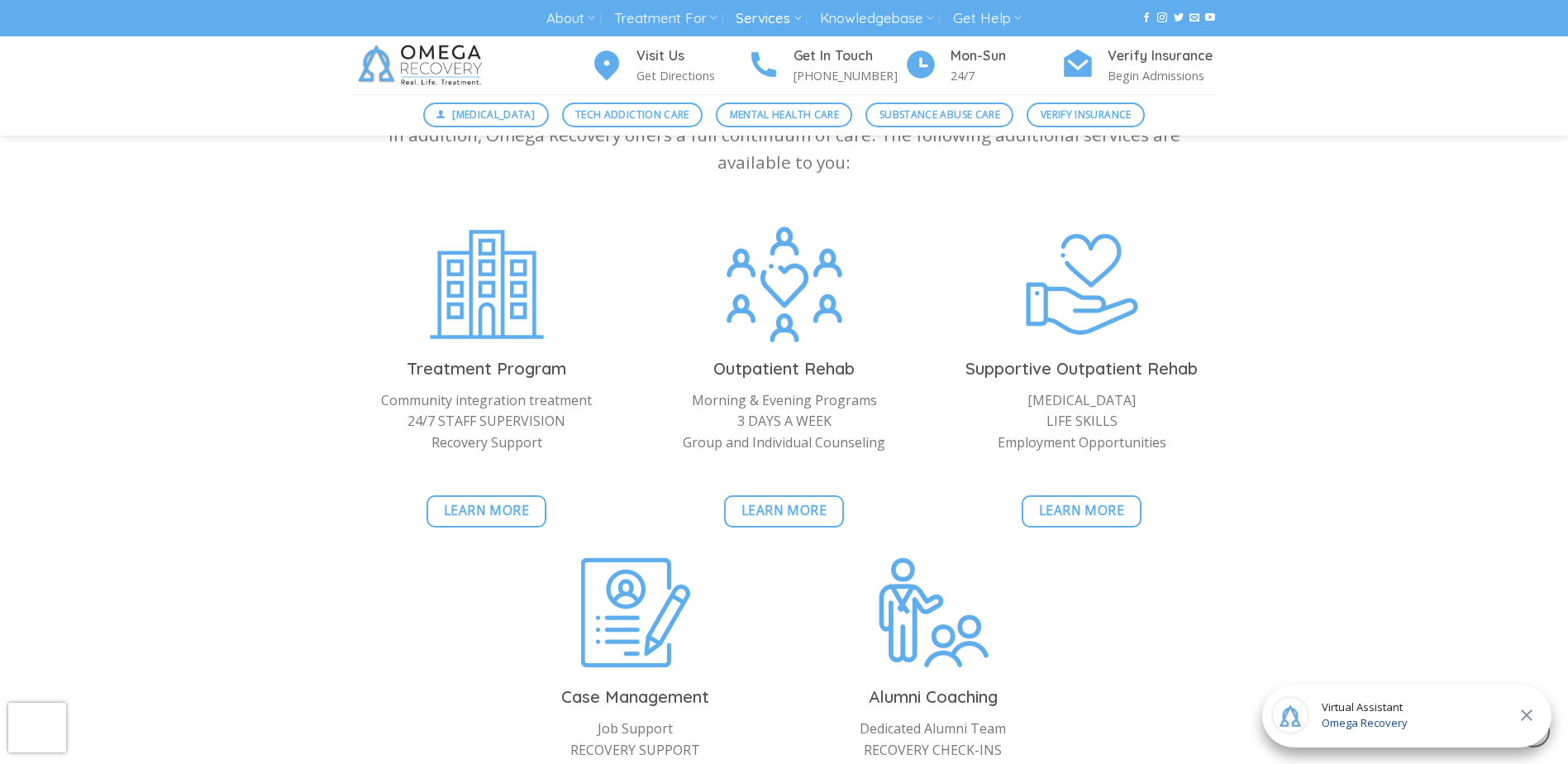
click at [966, 488] on div at bounding box center [1081, 483] width 273 height 25
click at [786, 518] on span "Learn More" at bounding box center [784, 511] width 86 height 20
